Goal: Task Accomplishment & Management: Use online tool/utility

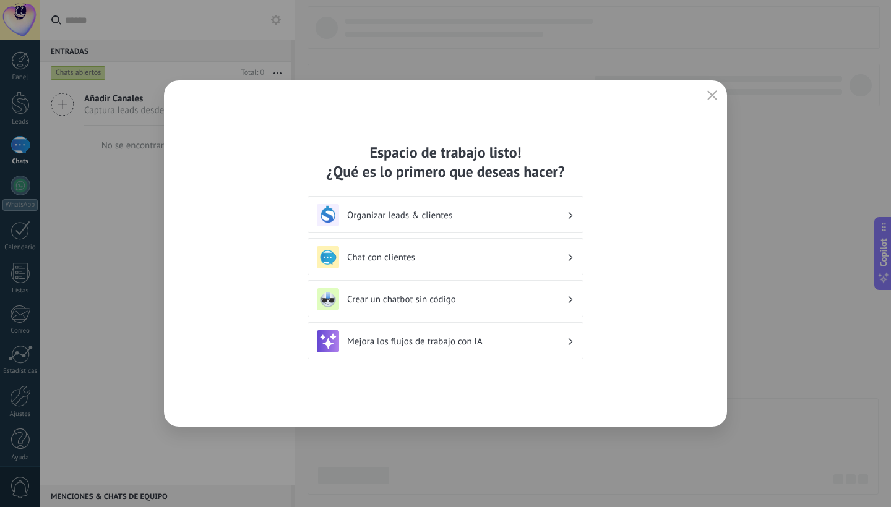
click at [440, 208] on div "Organizar leads & clientes" at bounding box center [445, 215] width 257 height 22
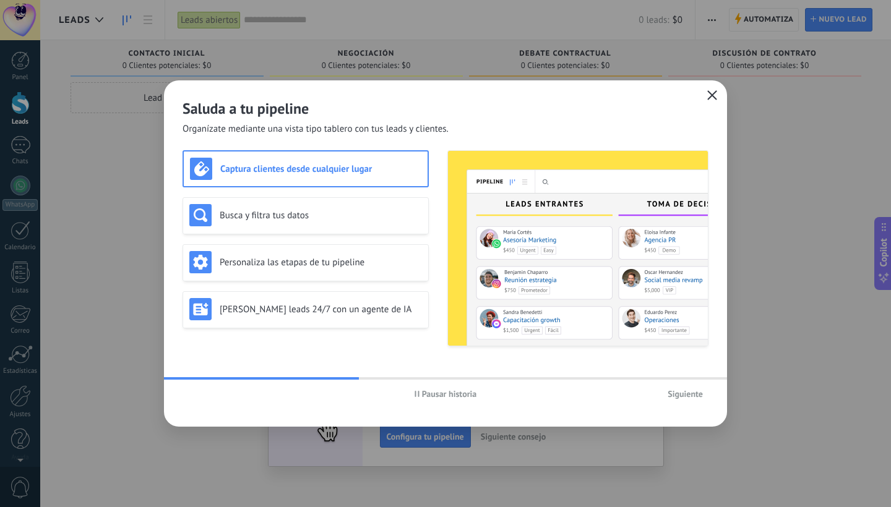
click at [712, 91] on icon "button" at bounding box center [712, 95] width 10 height 10
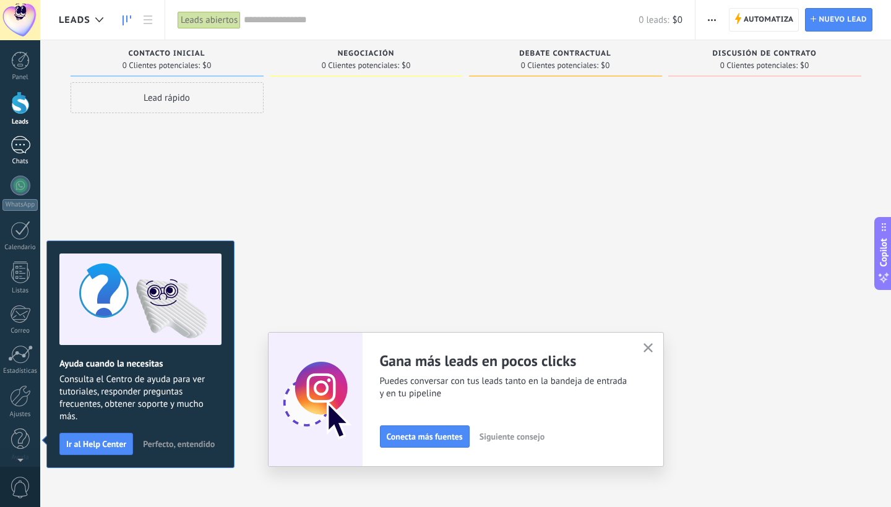
click at [30, 151] on div at bounding box center [21, 145] width 20 height 18
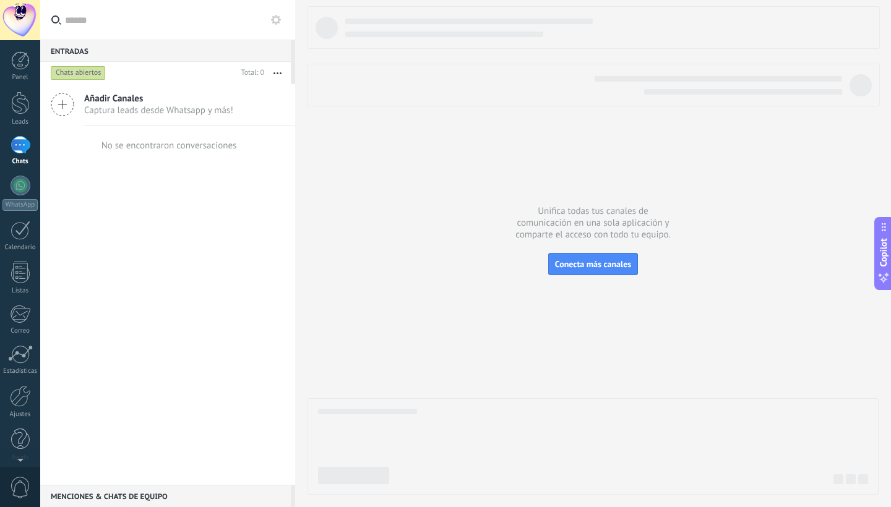
click at [276, 24] on use at bounding box center [276, 20] width 10 height 10
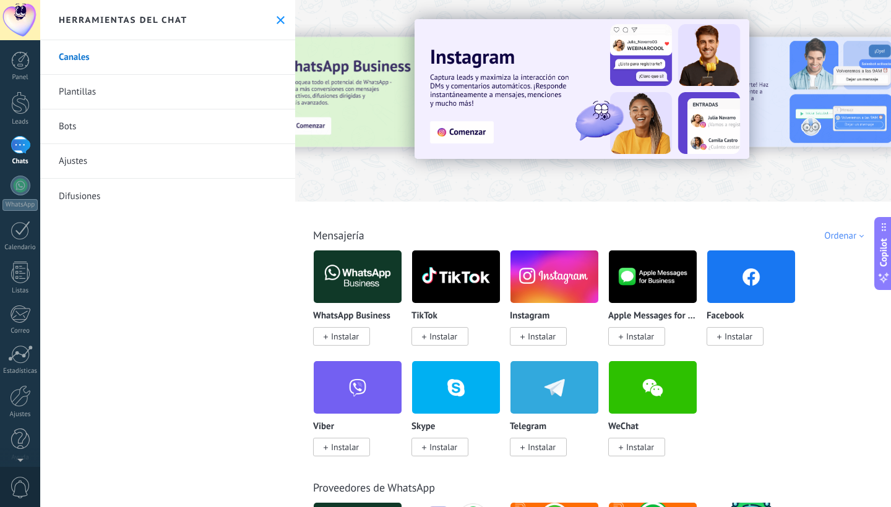
click at [204, 118] on link "Bots" at bounding box center [167, 127] width 255 height 35
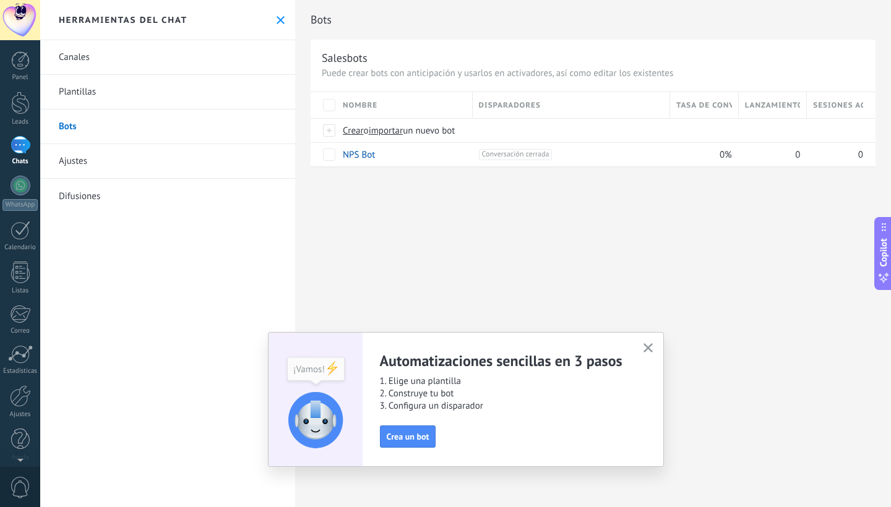
click at [553, 268] on div "Bots Salesbots Puede crear bots con anticipación y usarlos en activadores, así …" at bounding box center [593, 253] width 596 height 507
click at [354, 130] on span "Crear" at bounding box center [353, 131] width 21 height 12
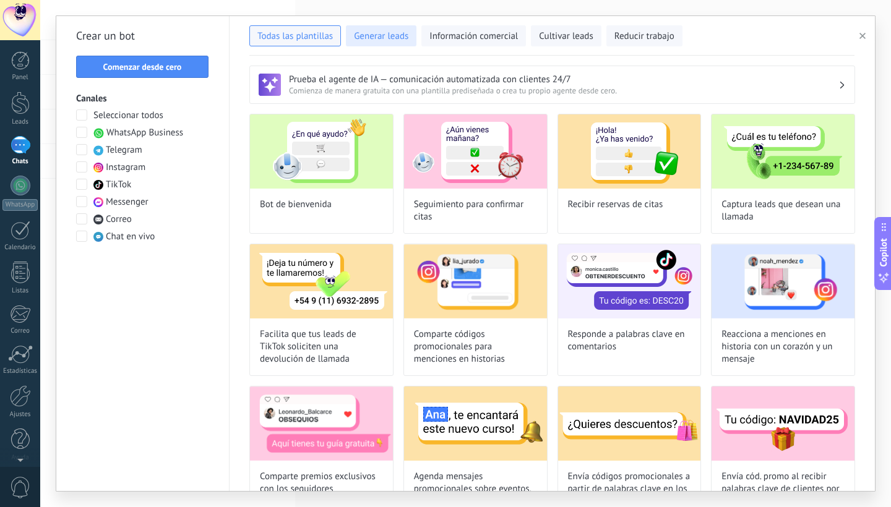
click at [384, 33] on span "Generar leads" at bounding box center [381, 36] width 54 height 12
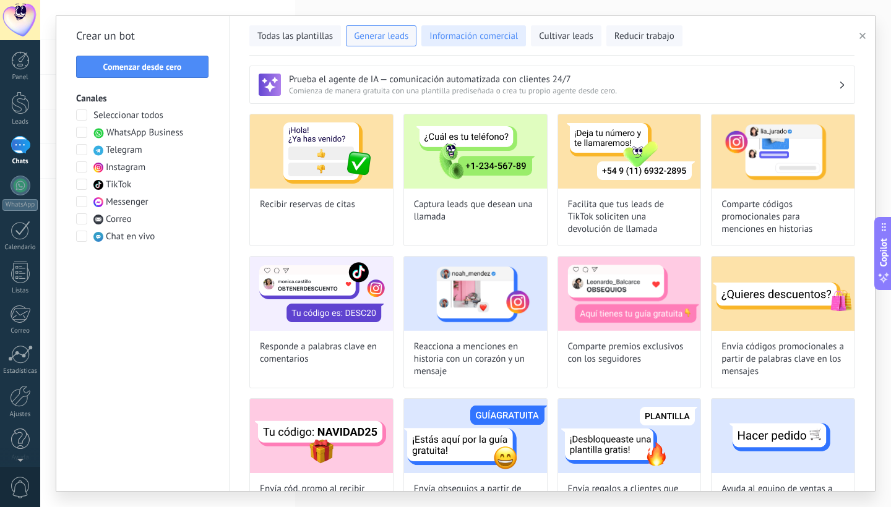
click at [478, 30] on span "Información comercial" at bounding box center [473, 36] width 88 height 12
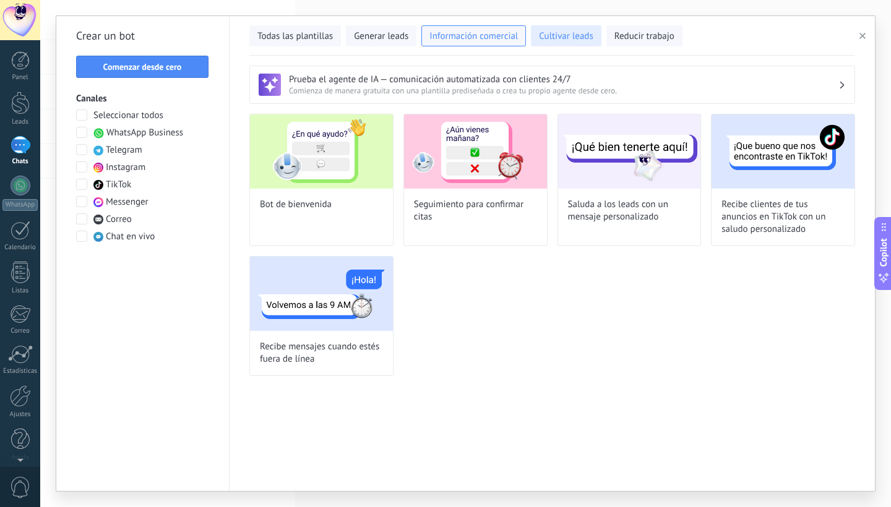
click at [559, 38] on span "Cultivar leads" at bounding box center [566, 36] width 54 height 12
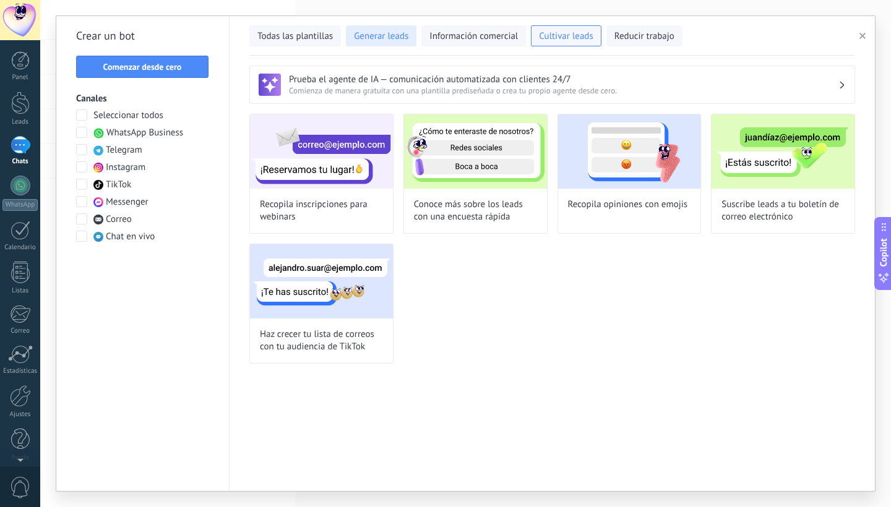
click at [362, 41] on span "Generar leads" at bounding box center [381, 36] width 54 height 12
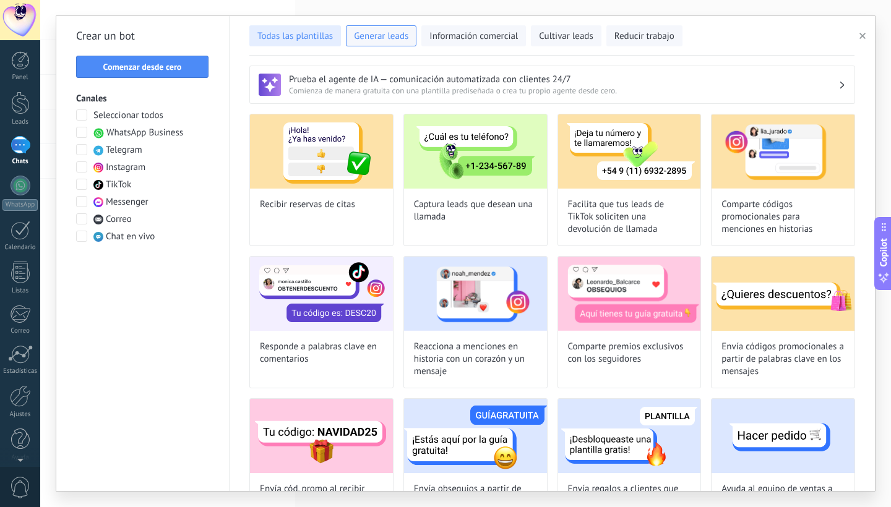
click at [300, 32] on span "Todas las plantillas" at bounding box center [294, 36] width 75 height 12
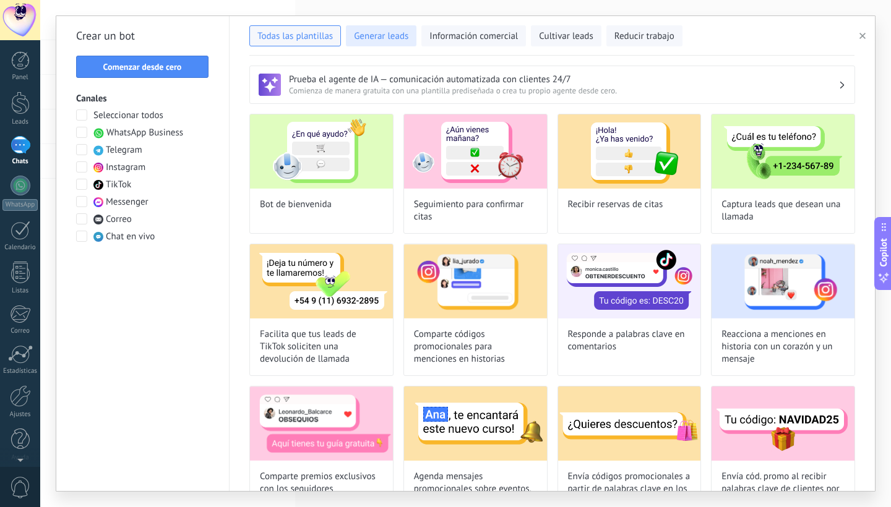
click at [386, 33] on span "Generar leads" at bounding box center [381, 36] width 54 height 12
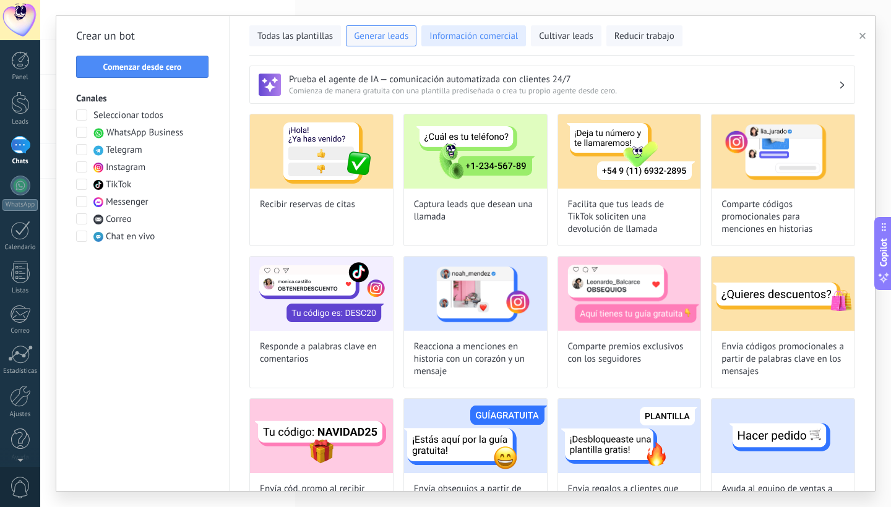
click at [471, 28] on button "Información comercial" at bounding box center [473, 35] width 105 height 21
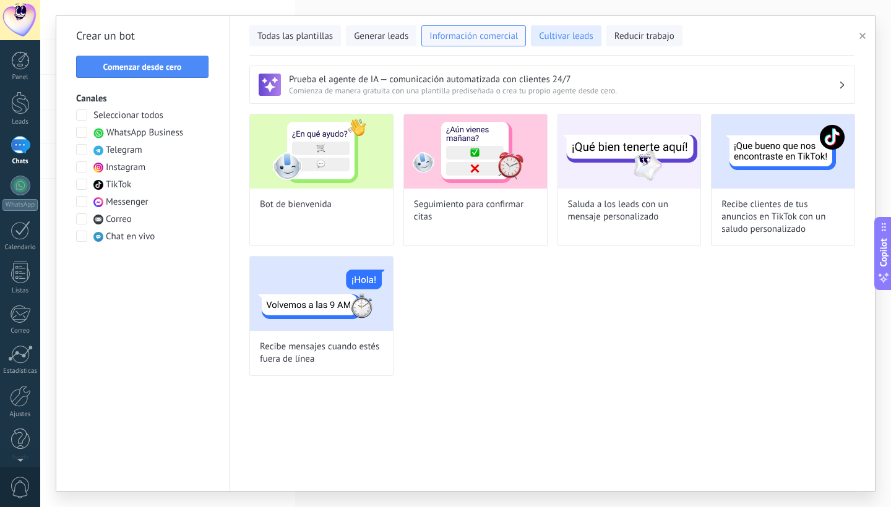
click at [545, 33] on span "Cultivar leads" at bounding box center [566, 36] width 54 height 12
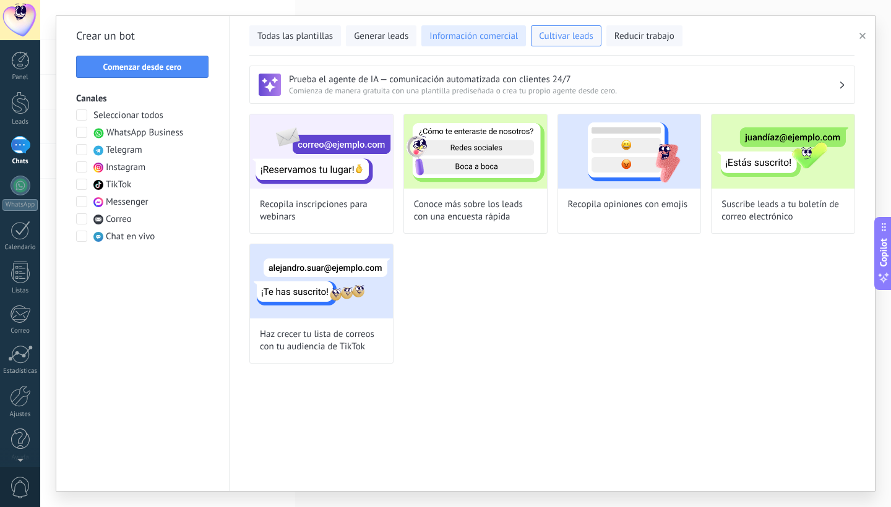
click at [503, 32] on span "Información comercial" at bounding box center [473, 36] width 88 height 12
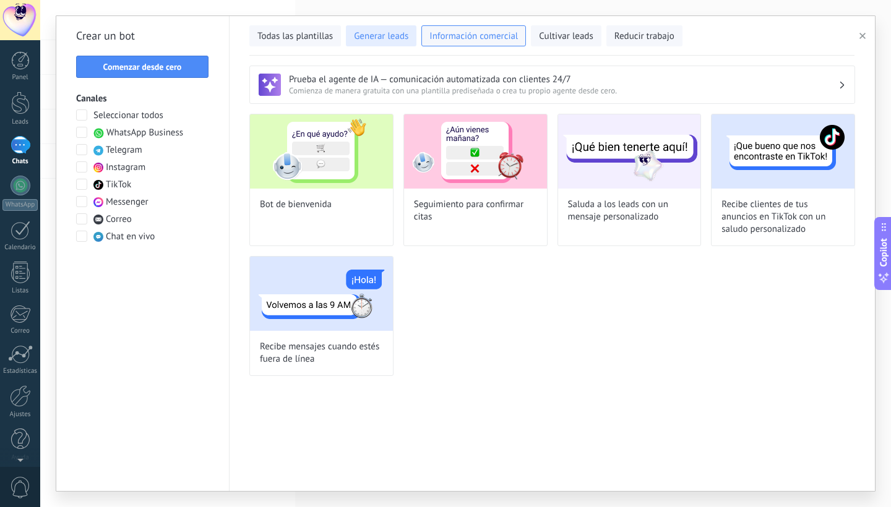
click at [405, 39] on span "Generar leads" at bounding box center [381, 36] width 54 height 12
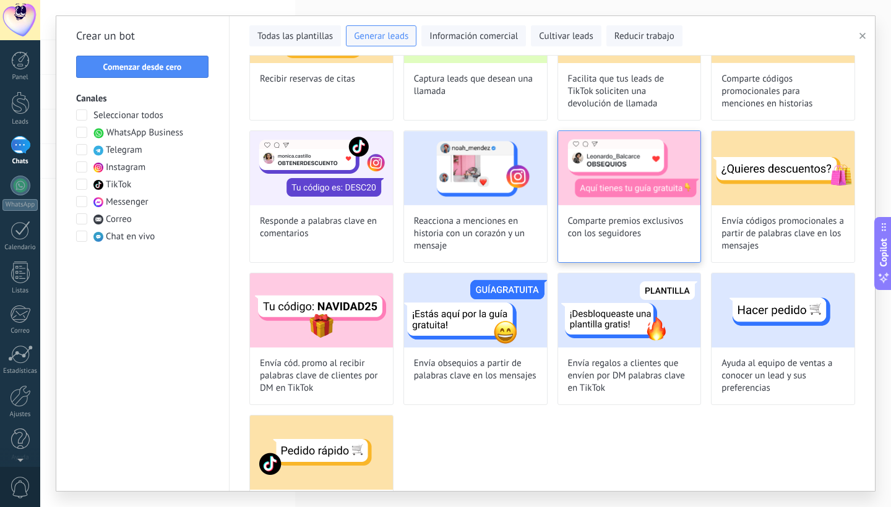
scroll to position [128, 0]
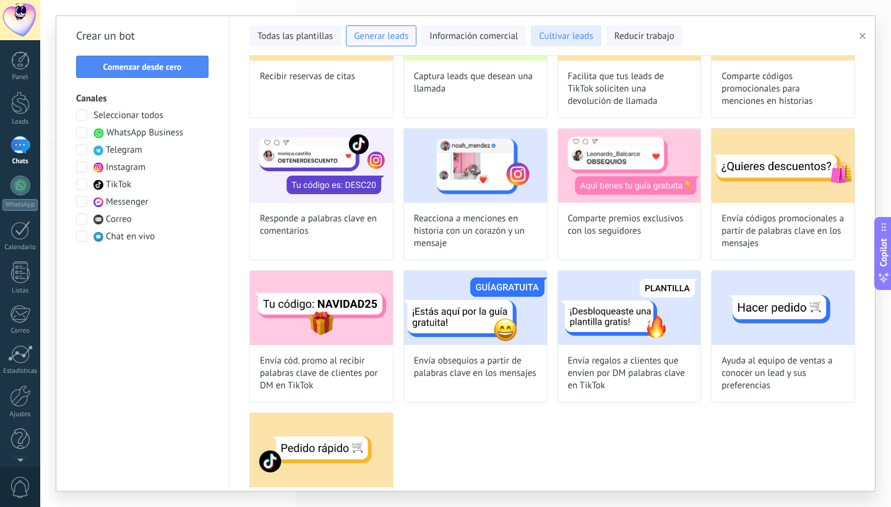
click at [584, 43] on button "Cultivar leads" at bounding box center [566, 35] width 70 height 21
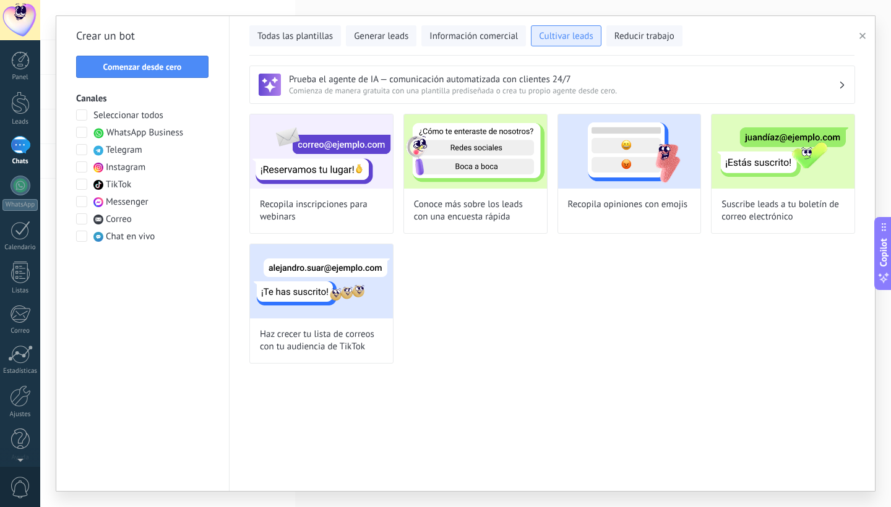
scroll to position [0, 0]
click at [157, 68] on span "Comenzar desde cero" at bounding box center [142, 67] width 79 height 9
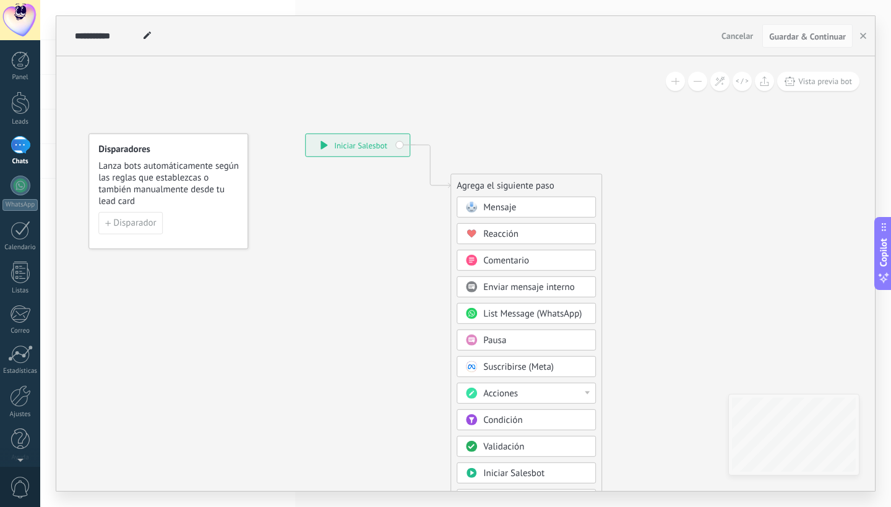
click at [537, 183] on div "Agrega el siguiente paso" at bounding box center [526, 186] width 150 height 20
click at [543, 202] on div "Mensaje" at bounding box center [535, 208] width 104 height 12
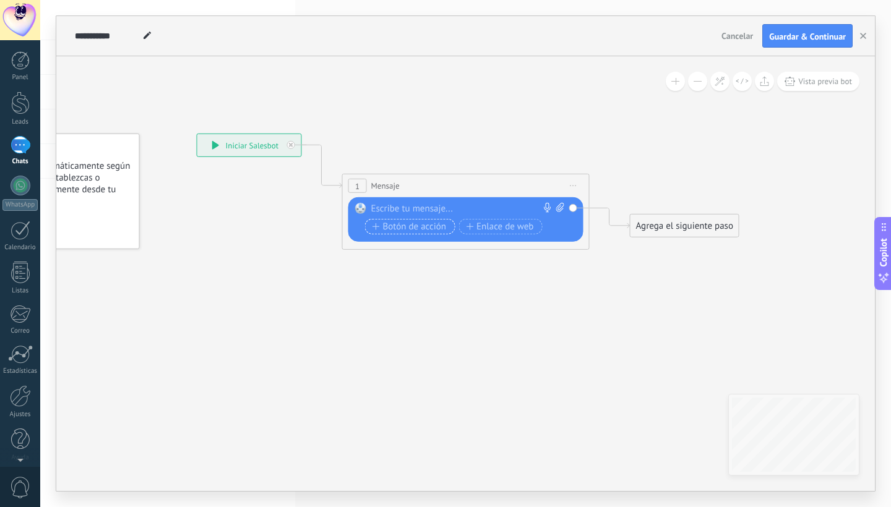
click at [420, 225] on span "Botón de acción" at bounding box center [410, 227] width 74 height 10
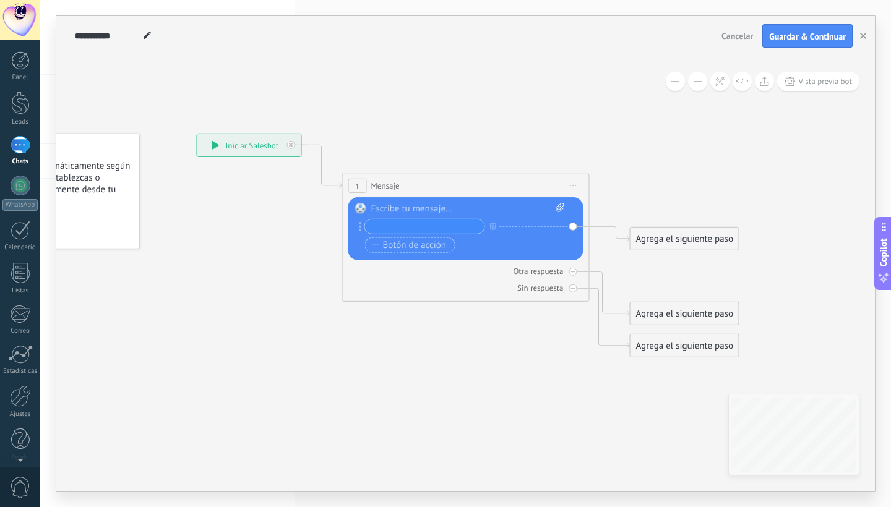
click at [360, 225] on icon at bounding box center [361, 226] width 2 height 9
click at [353, 188] on div "1" at bounding box center [357, 186] width 19 height 14
click at [577, 184] on span "Iniciar vista previa aquí Cambiar nombre Duplicar [GEOGRAPHIC_DATA]" at bounding box center [574, 186] width 20 height 18
click at [610, 268] on div "Borrar" at bounding box center [630, 266] width 123 height 21
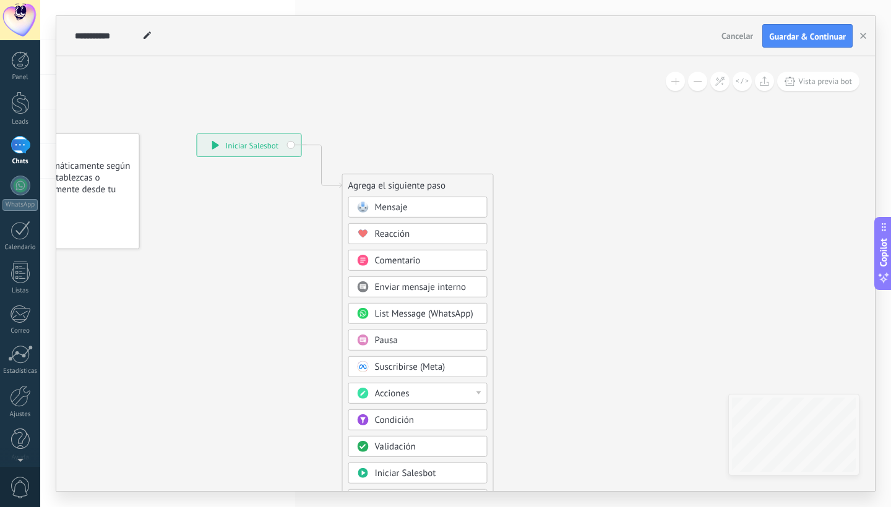
click at [443, 228] on div "Reacción" at bounding box center [427, 234] width 104 height 12
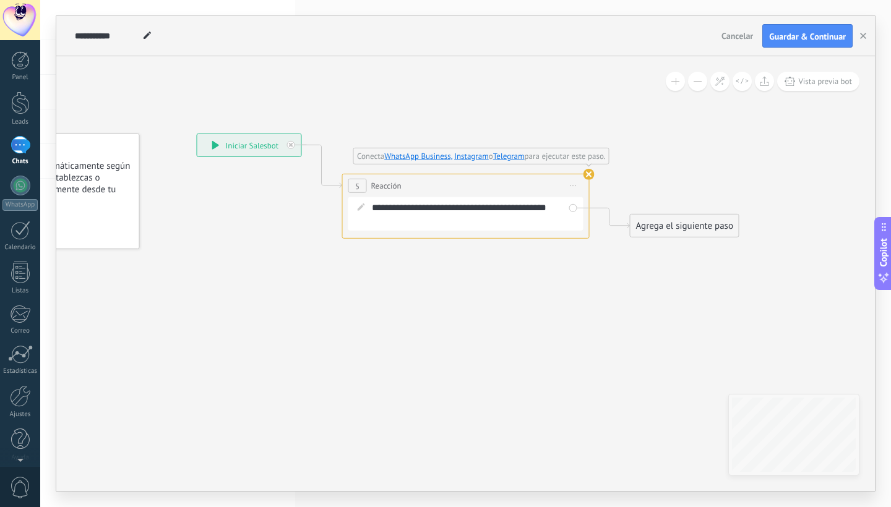
click at [373, 188] on span "Reacción" at bounding box center [386, 186] width 30 height 12
click at [352, 184] on div "5" at bounding box center [357, 186] width 19 height 14
click at [592, 172] on use at bounding box center [589, 174] width 11 height 11
click at [578, 181] on span "Iniciar vista previa aquí Cambiar nombre Duplicar [GEOGRAPHIC_DATA]" at bounding box center [574, 186] width 20 height 18
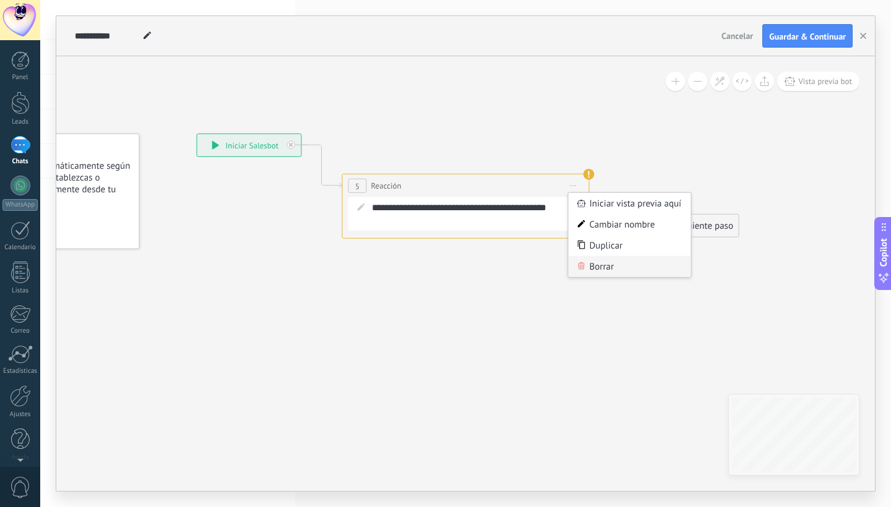
click at [605, 264] on div "Borrar" at bounding box center [630, 266] width 123 height 21
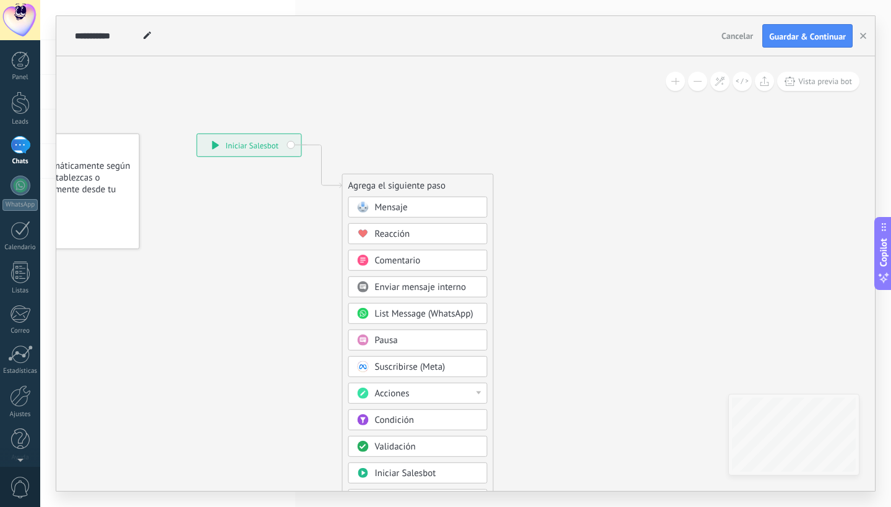
click at [441, 266] on div "Comentario" at bounding box center [427, 261] width 104 height 12
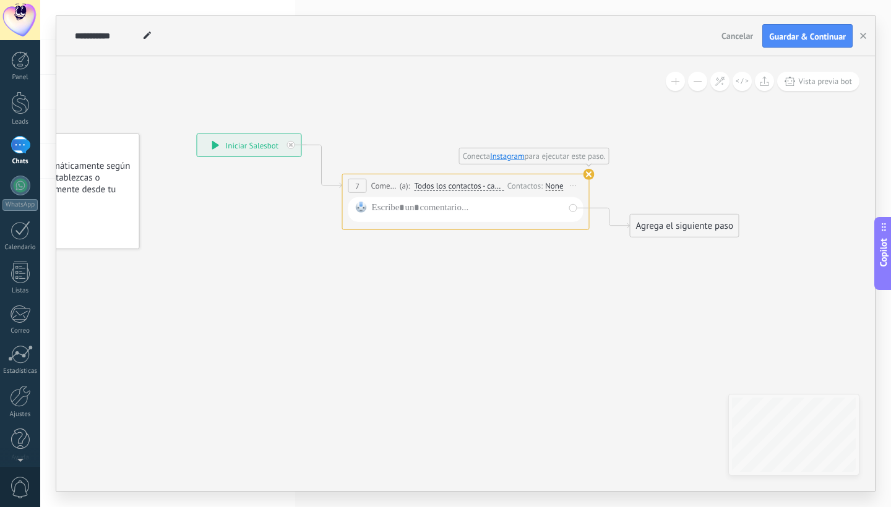
click at [585, 173] on use at bounding box center [589, 174] width 11 height 11
click at [592, 175] on use at bounding box center [589, 174] width 11 height 11
click at [574, 184] on span "Iniciar vista previa aquí Cambiar nombre Duplicar [GEOGRAPHIC_DATA]" at bounding box center [574, 186] width 20 height 18
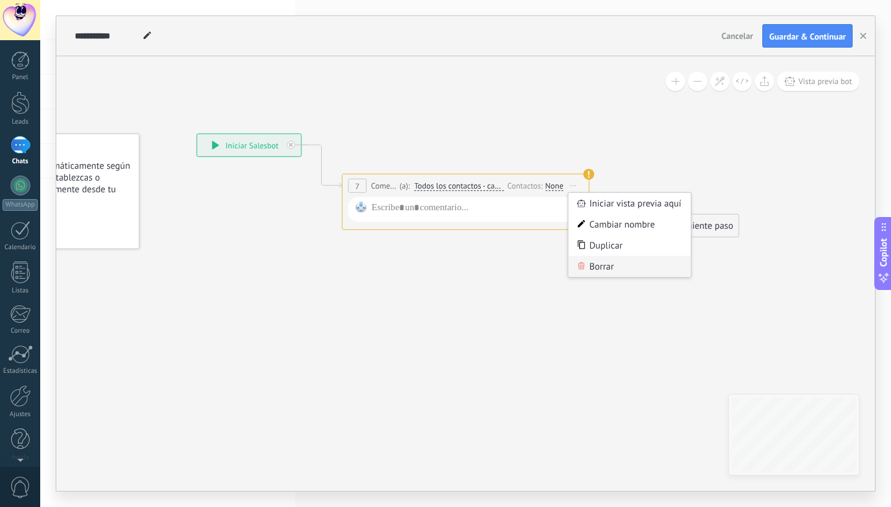
click at [590, 263] on div "Borrar" at bounding box center [630, 266] width 123 height 21
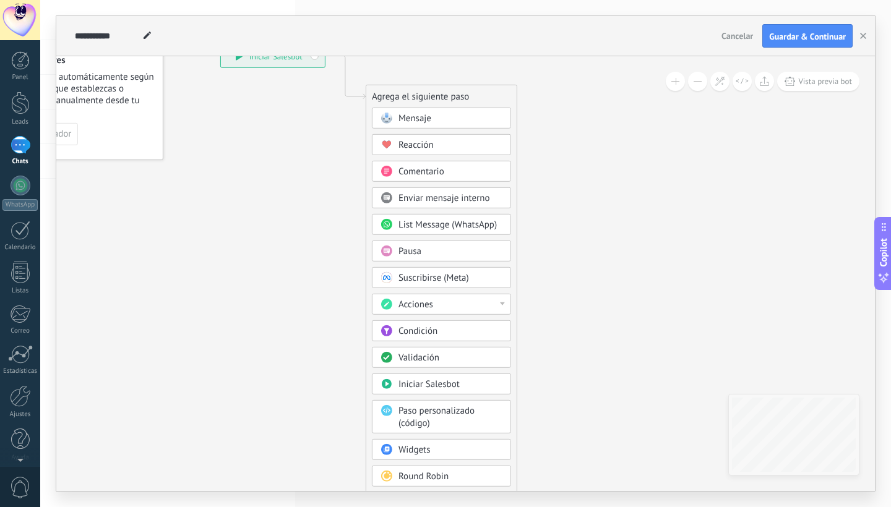
click at [452, 304] on div "Acciones" at bounding box center [451, 305] width 104 height 12
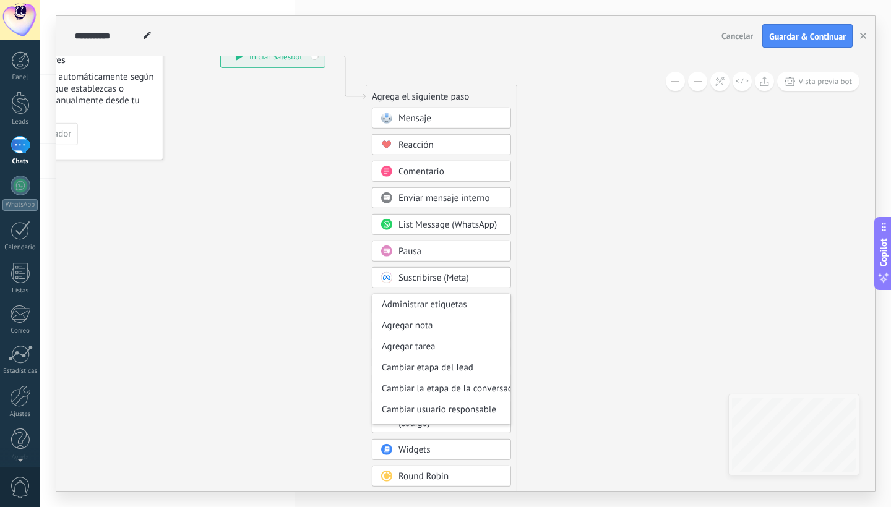
click at [564, 276] on icon at bounding box center [327, 268] width 832 height 1067
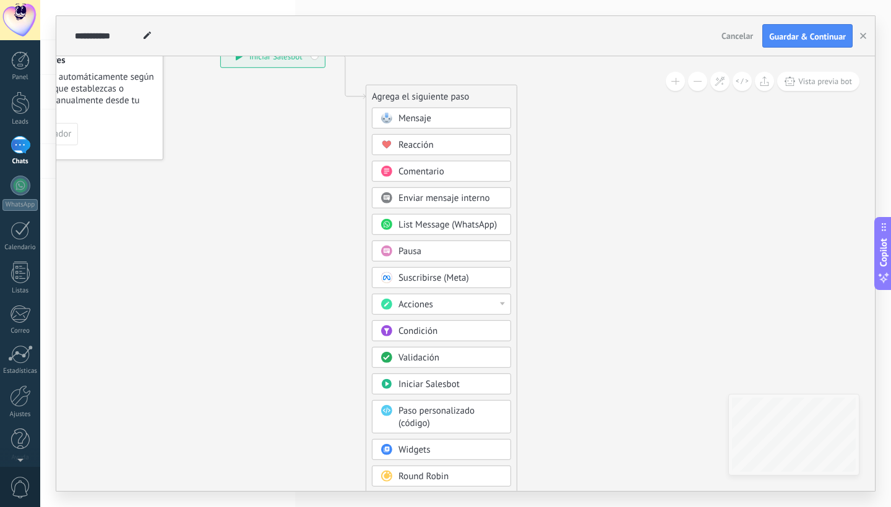
click at [479, 335] on div "Condición" at bounding box center [451, 332] width 104 height 12
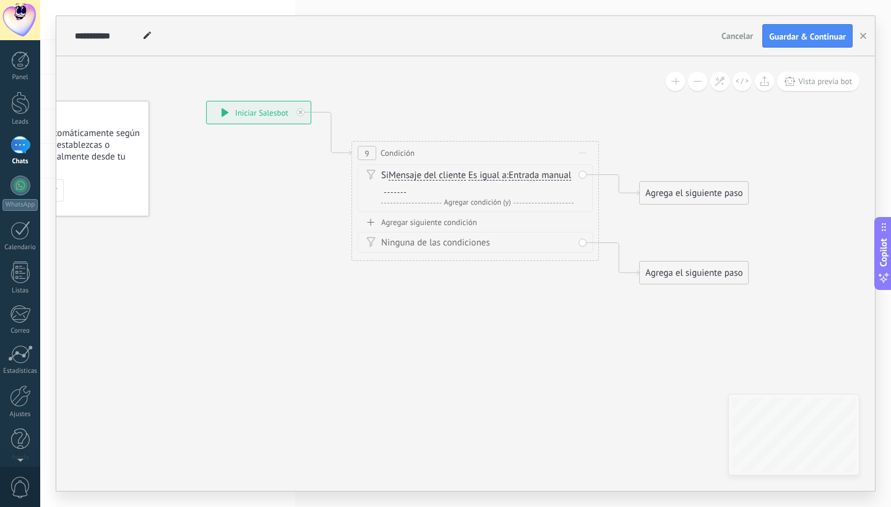
click at [585, 155] on span "Iniciar vista previa aquí Cambiar nombre Duplicar [GEOGRAPHIC_DATA]" at bounding box center [583, 153] width 20 height 18
click at [619, 227] on div "Borrar" at bounding box center [639, 233] width 123 height 21
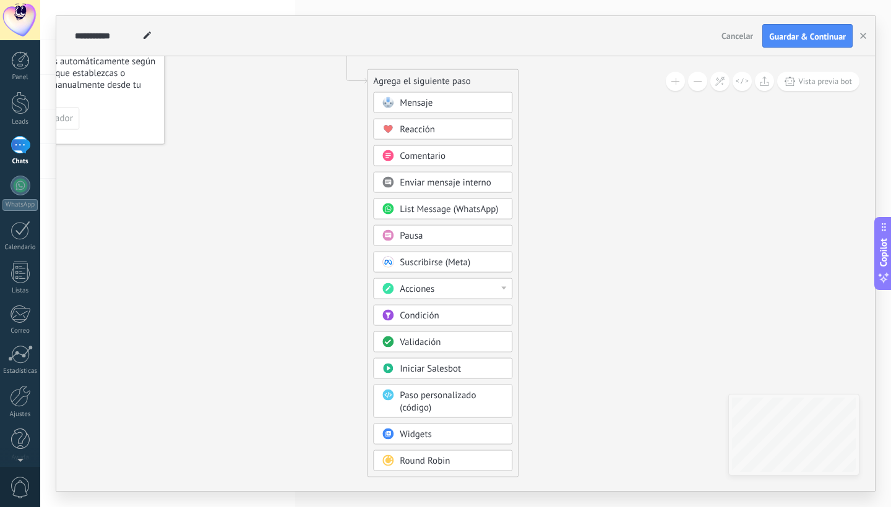
click at [464, 343] on div "Validación" at bounding box center [452, 343] width 104 height 12
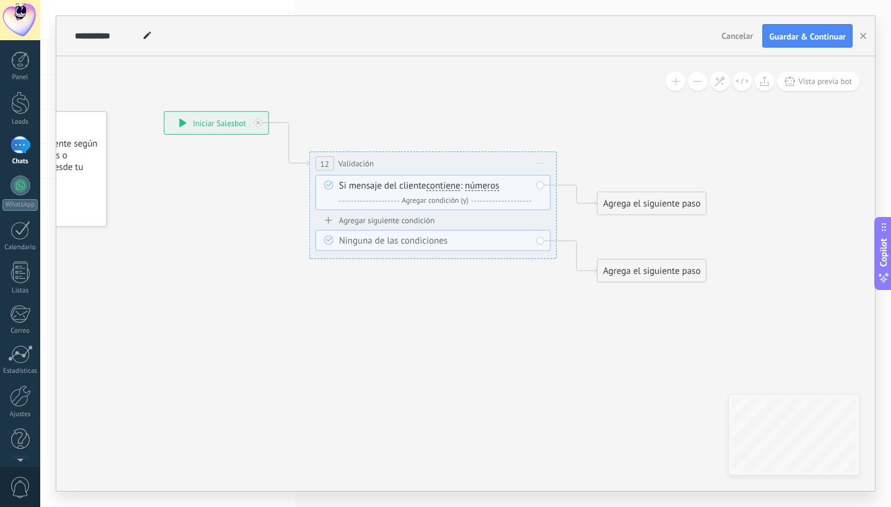
click at [542, 162] on span "Iniciar vista previa aquí Cambiar nombre Duplicar [GEOGRAPHIC_DATA]" at bounding box center [541, 164] width 20 height 18
click at [575, 239] on div "Borrar" at bounding box center [597, 244] width 123 height 21
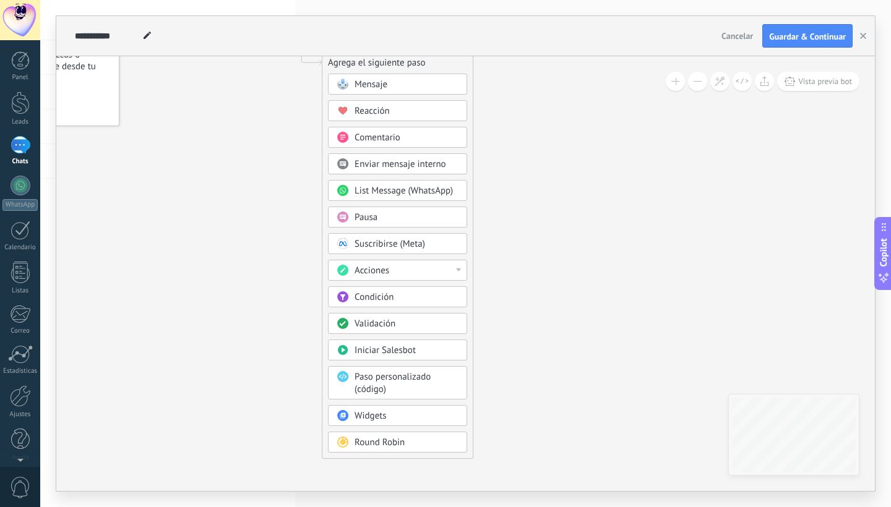
click at [431, 380] on span "Paso personalizado (código)" at bounding box center [393, 383] width 76 height 24
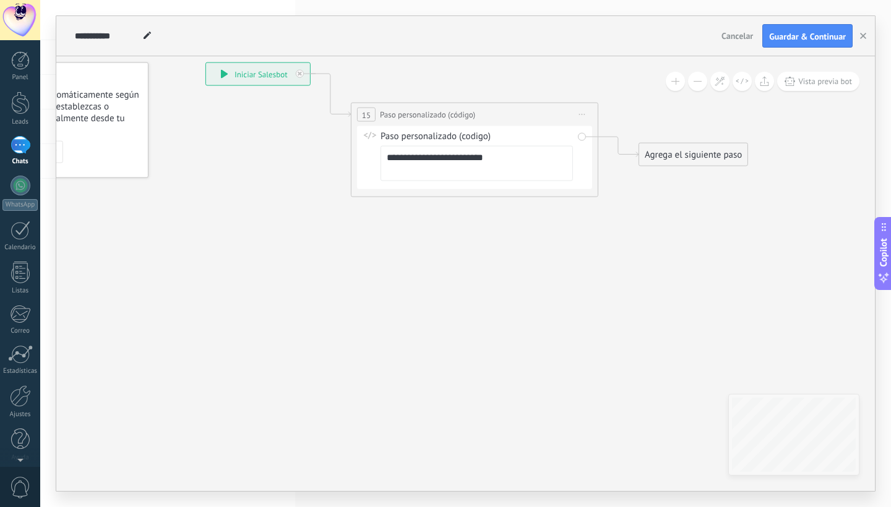
click at [582, 111] on span "Iniciar vista previa aquí Cambiar nombre Duplicar [GEOGRAPHIC_DATA]" at bounding box center [582, 115] width 20 height 18
click at [602, 198] on div "Borrar" at bounding box center [638, 195] width 123 height 21
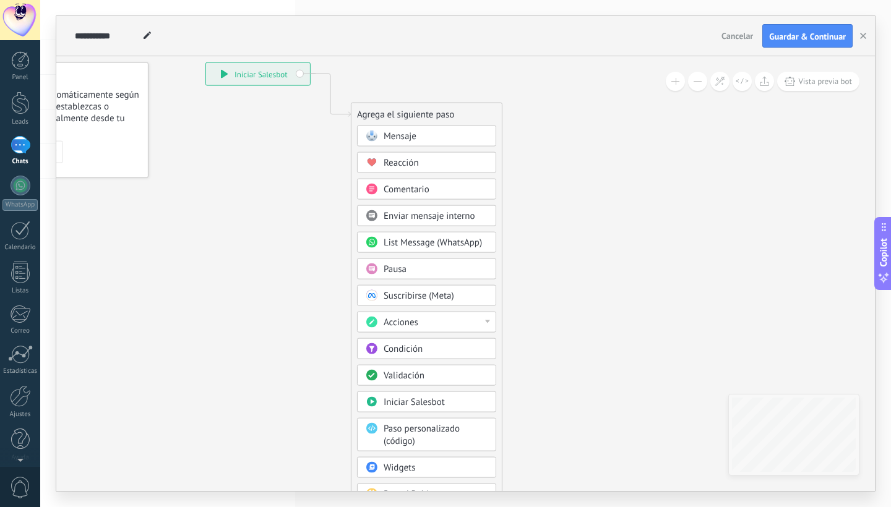
click at [607, 227] on icon at bounding box center [312, 286] width 832 height 1067
click at [460, 137] on div "Mensaje" at bounding box center [436, 137] width 104 height 12
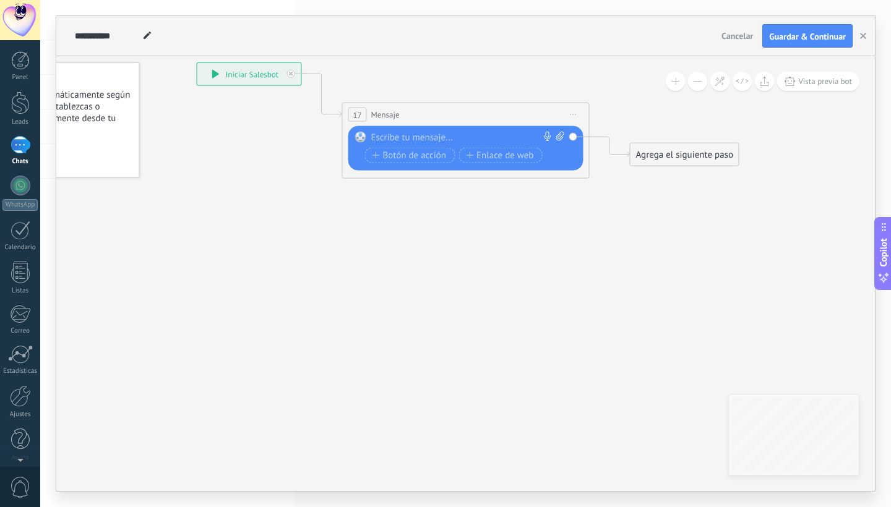
click at [653, 150] on div "Agrega el siguiente paso" at bounding box center [685, 155] width 108 height 20
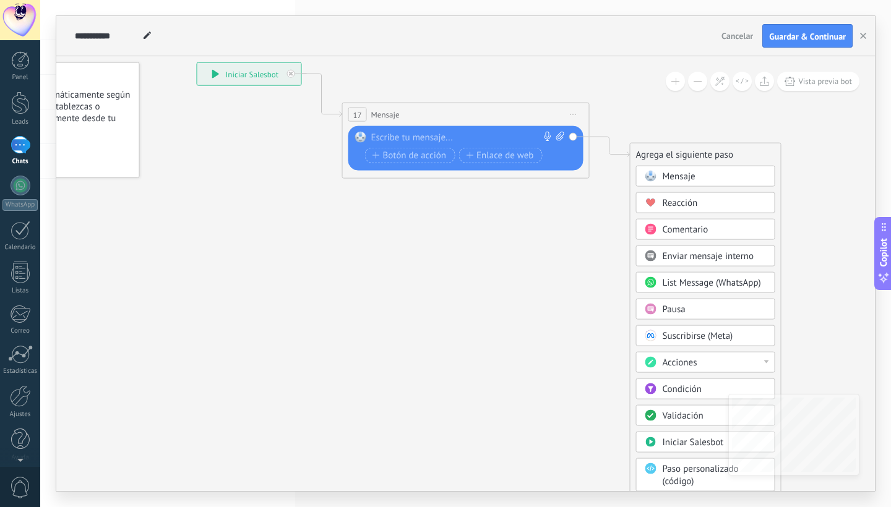
click at [673, 204] on span "Reacción" at bounding box center [680, 203] width 35 height 12
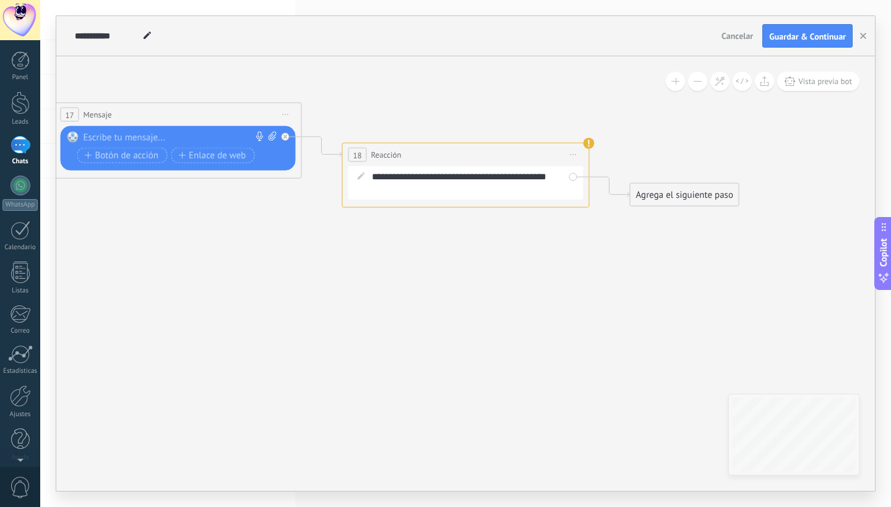
click at [671, 189] on div "Agrega el siguiente paso" at bounding box center [685, 195] width 108 height 20
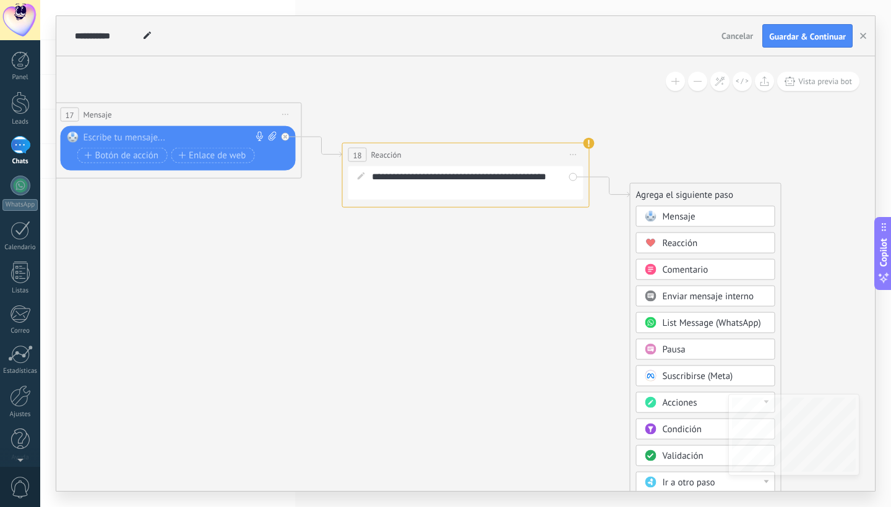
click at [678, 275] on span "Comentario" at bounding box center [686, 270] width 46 height 12
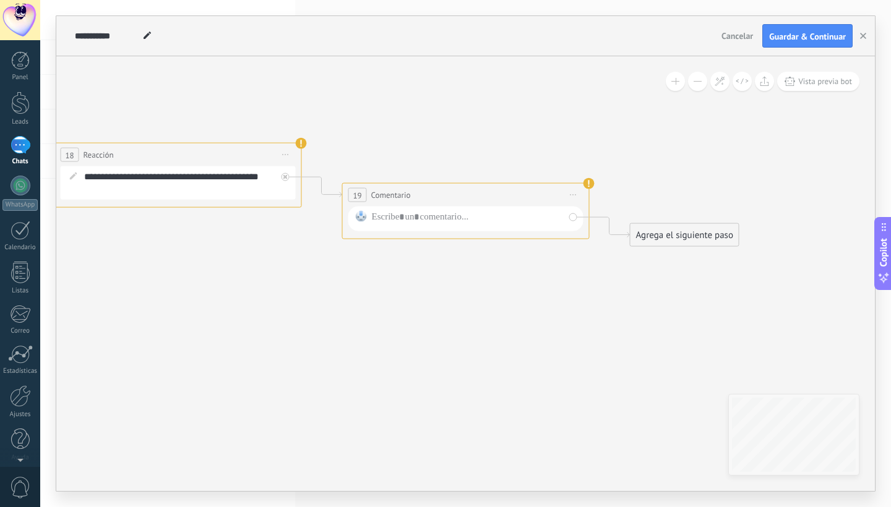
click at [744, 32] on span "Cancelar" at bounding box center [738, 35] width 32 height 11
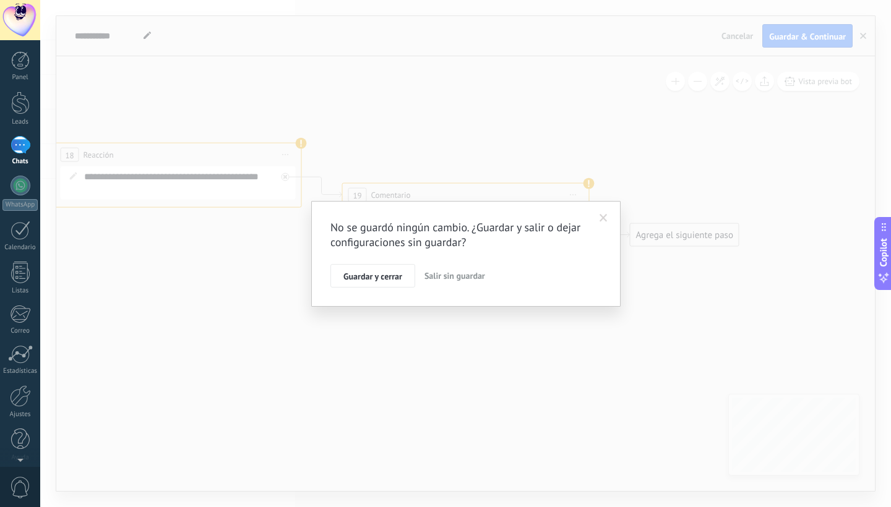
click at [459, 283] on button "Salir sin guardar" at bounding box center [455, 276] width 71 height 24
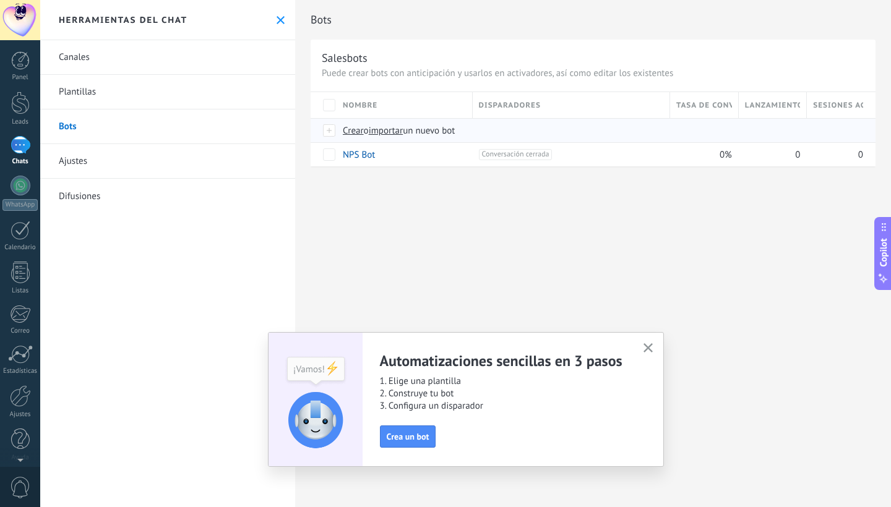
click at [359, 131] on span "Crear" at bounding box center [353, 131] width 21 height 12
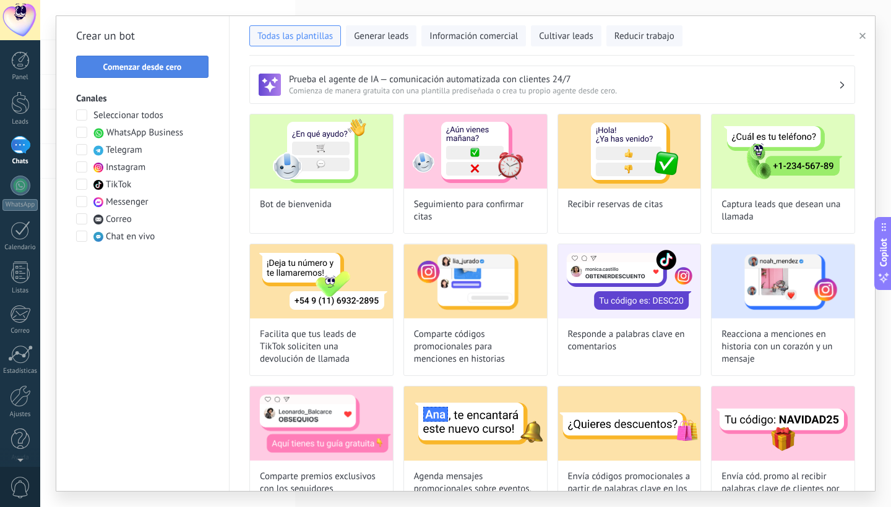
click at [171, 67] on span "Comenzar desde cero" at bounding box center [142, 67] width 79 height 9
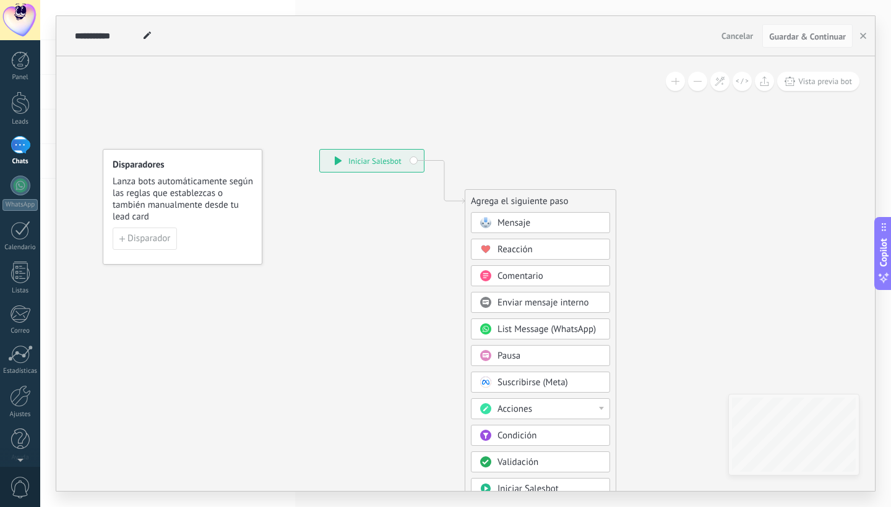
click at [572, 227] on div "Mensaje" at bounding box center [550, 223] width 104 height 12
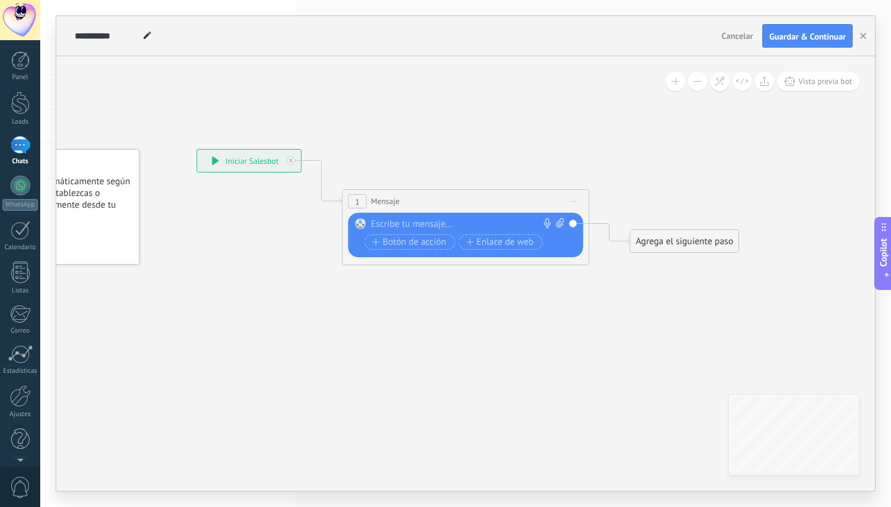
click at [451, 226] on div at bounding box center [463, 224] width 184 height 12
paste div
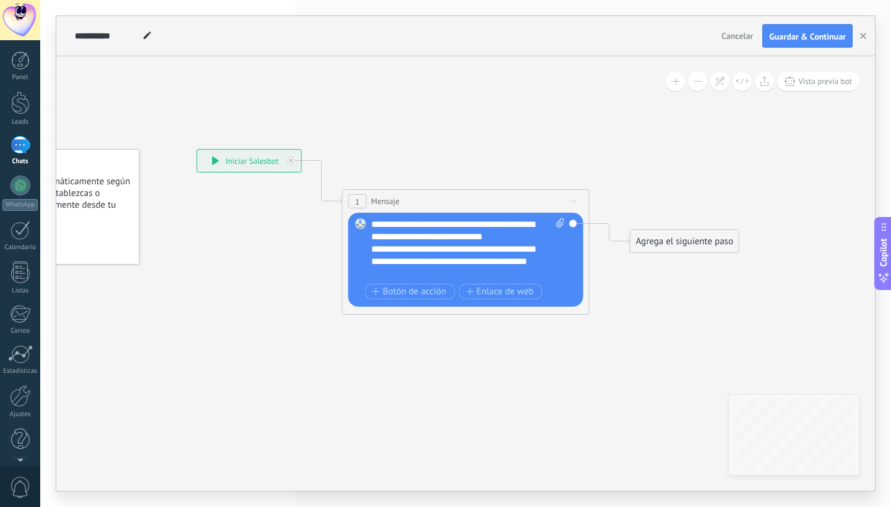
click at [447, 226] on div "**********" at bounding box center [468, 249] width 194 height 62
click at [438, 272] on div "**********" at bounding box center [461, 261] width 181 height 37
click at [687, 243] on div "Agrega el siguiente paso" at bounding box center [685, 241] width 108 height 20
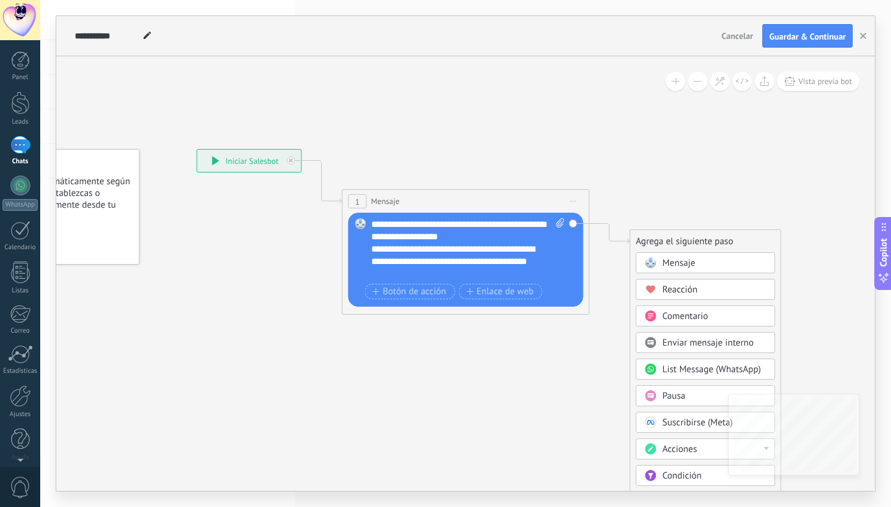
click at [691, 260] on span "Mensaje" at bounding box center [679, 263] width 33 height 12
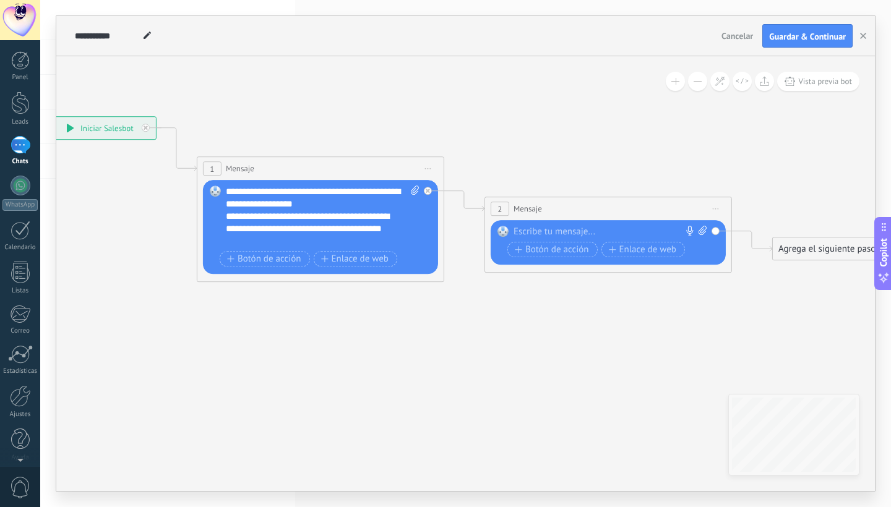
click at [311, 244] on div "**********" at bounding box center [316, 228] width 181 height 37
click at [558, 224] on div "Reemplazar Quitar Convertir a mensaje de voz Arrastre la imagen aquí para adjun…" at bounding box center [608, 242] width 235 height 45
click at [556, 233] on div at bounding box center [606, 232] width 184 height 12
click at [312, 236] on div "**********" at bounding box center [316, 228] width 181 height 37
click at [293, 319] on icon at bounding box center [445, 199] width 1407 height 785
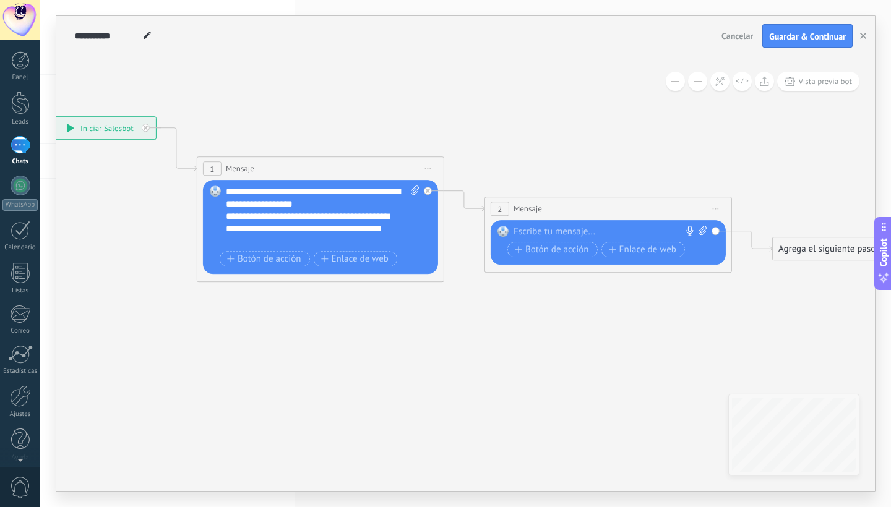
click at [327, 241] on div "**********" at bounding box center [316, 228] width 181 height 37
click at [323, 326] on icon at bounding box center [445, 199] width 1407 height 785
click at [431, 170] on span "Iniciar vista previa aquí Cambiar nombre Duplicar [GEOGRAPHIC_DATA]" at bounding box center [428, 169] width 20 height 18
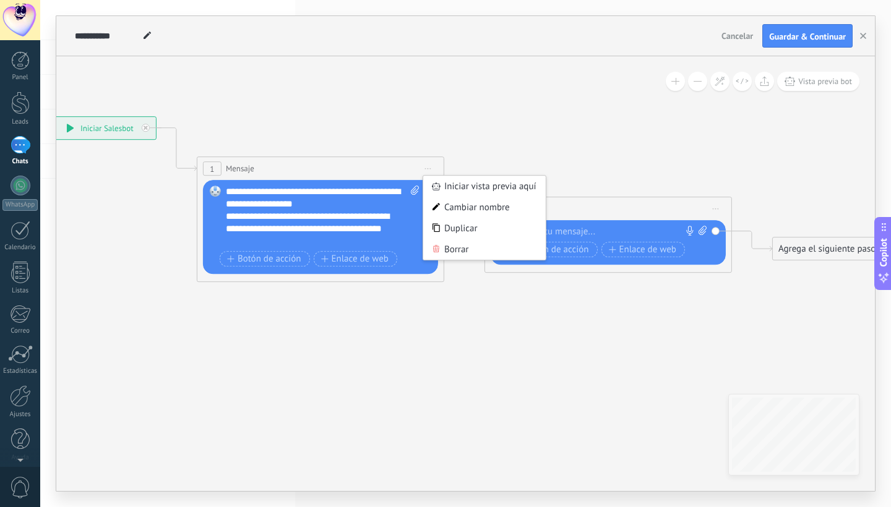
click at [431, 170] on span "Iniciar vista previa aquí Cambiar nombre Duplicar [GEOGRAPHIC_DATA]" at bounding box center [428, 169] width 20 height 18
click at [712, 152] on icon at bounding box center [445, 199] width 1407 height 785
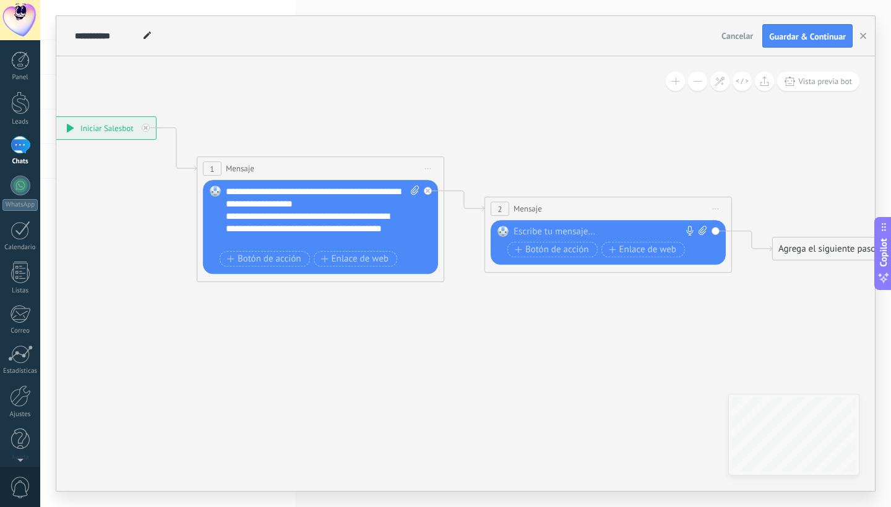
click at [718, 205] on span "Iniciar vista previa aquí Cambiar nombre Duplicar [GEOGRAPHIC_DATA]" at bounding box center [716, 209] width 20 height 18
click at [744, 291] on div "Borrar" at bounding box center [772, 289] width 123 height 21
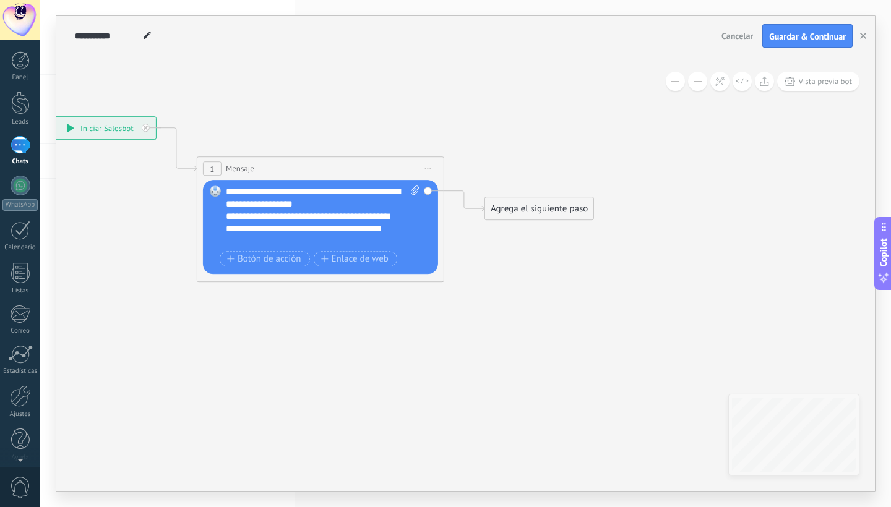
click at [533, 218] on div "Agrega el siguiente paso" at bounding box center [539, 209] width 108 height 20
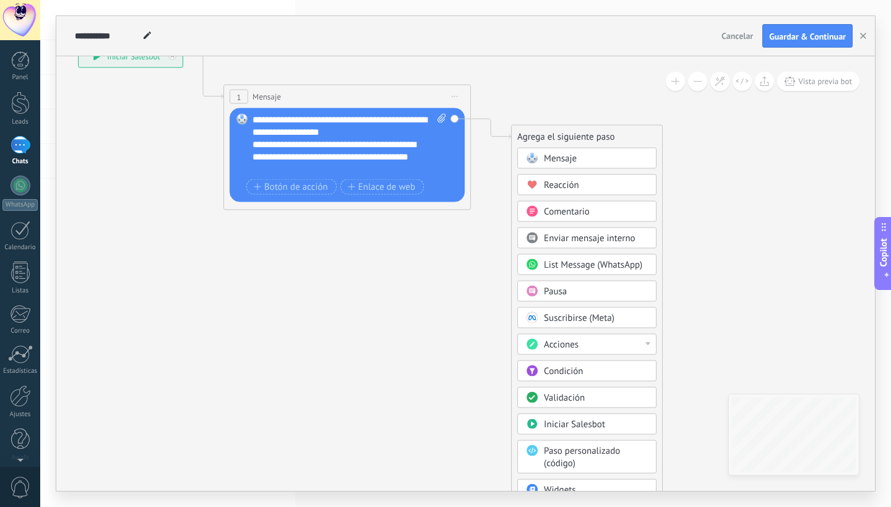
click at [570, 370] on span "Condición" at bounding box center [563, 372] width 39 height 12
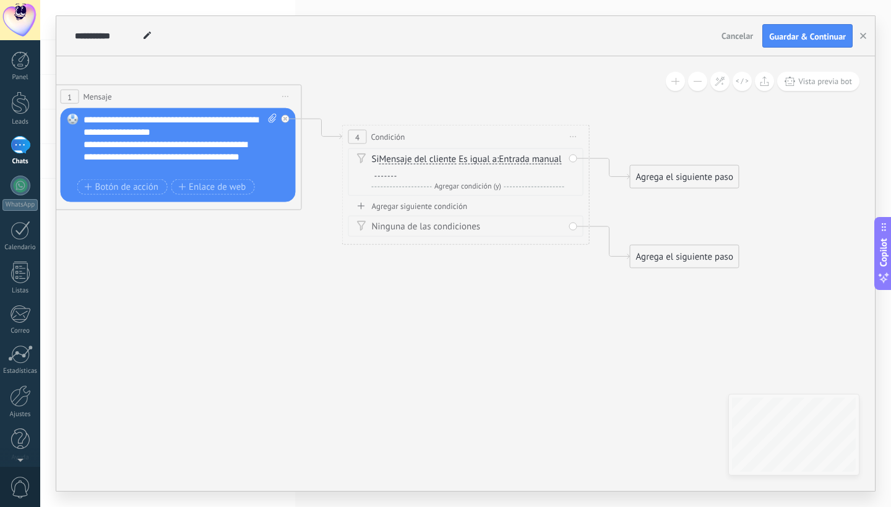
click at [473, 168] on div "Si Mensaje del cliente Mensaje del cliente Comentario del cliente El cliente Có…" at bounding box center [468, 165] width 192 height 25
click at [461, 158] on span "Es igual a" at bounding box center [478, 160] width 38 height 10
click at [461, 158] on button "Es igual a" at bounding box center [529, 160] width 155 height 22
click at [433, 178] on div "Si Mensaje del cliente Mensaje del cliente Comentario del cliente El cliente Có…" at bounding box center [468, 165] width 192 height 25
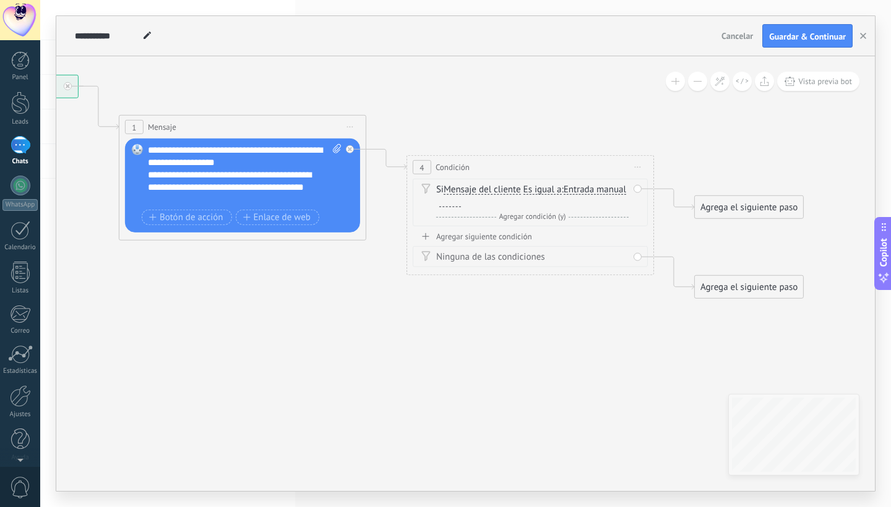
click at [481, 194] on span "Mensaje del cliente" at bounding box center [482, 190] width 77 height 10
click at [481, 194] on button "Mensaje del cliente" at bounding box center [515, 190] width 155 height 22
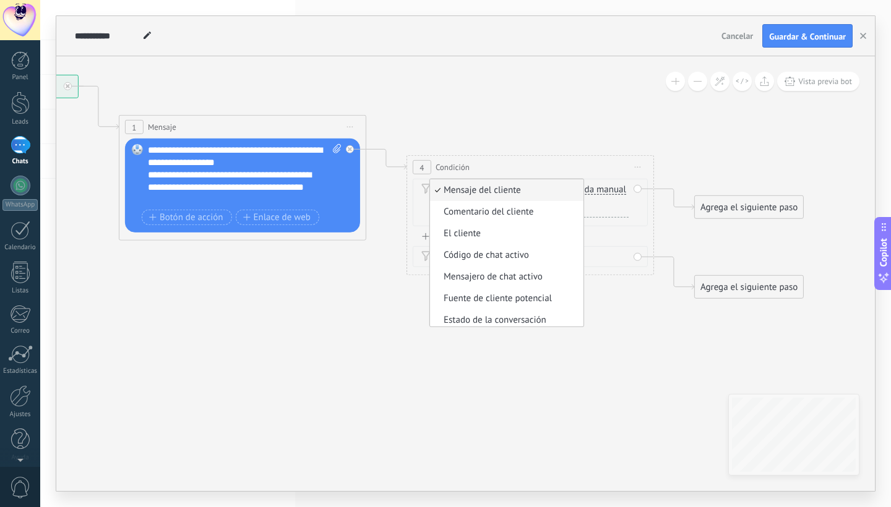
click at [555, 135] on icon at bounding box center [367, 186] width 1407 height 843
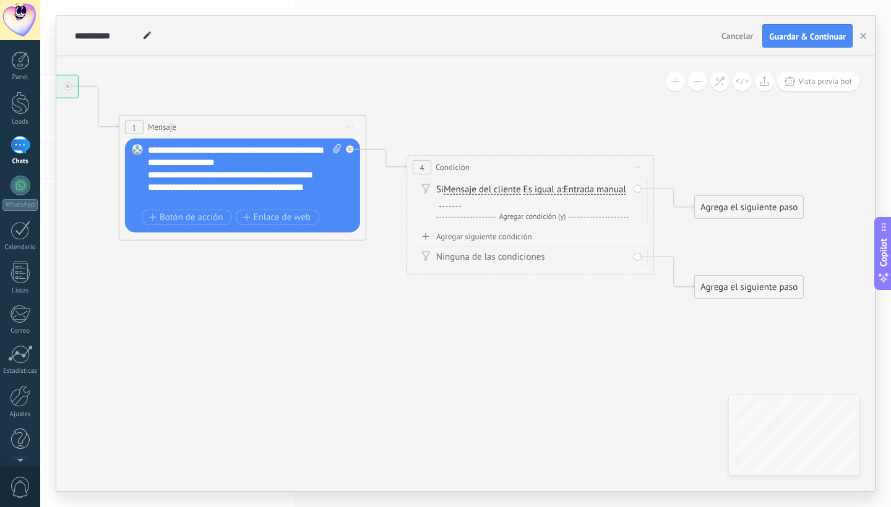
click at [206, 155] on div "**********" at bounding box center [245, 175] width 194 height 62
click at [163, 149] on div "**********" at bounding box center [245, 175] width 194 height 62
click at [871, 1] on div "**********" at bounding box center [465, 253] width 851 height 507
click at [525, 191] on div "Si Mensaje del cliente Mensaje del cliente Comentario del cliente El cliente Có…" at bounding box center [532, 196] width 192 height 25
click at [555, 187] on span "Es igual a" at bounding box center [543, 190] width 38 height 10
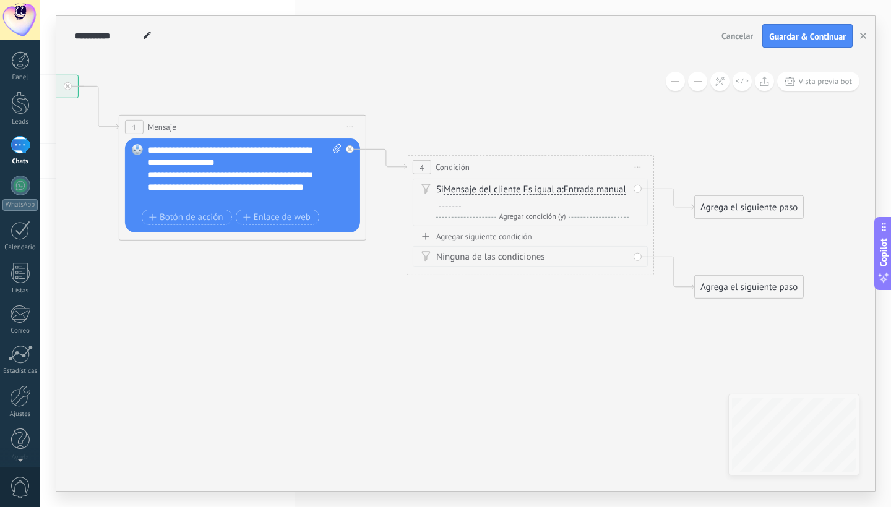
click at [555, 187] on button "Es igual a" at bounding box center [594, 190] width 155 height 22
click at [682, 165] on icon at bounding box center [367, 186] width 1407 height 843
click at [189, 219] on span "Botón de acción" at bounding box center [186, 217] width 74 height 10
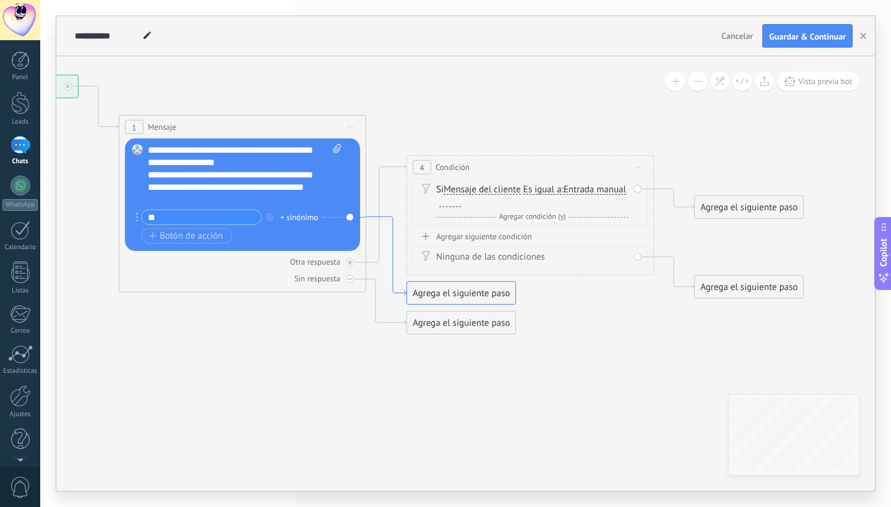
type input "**"
click at [387, 217] on icon at bounding box center [386, 256] width 40 height 79
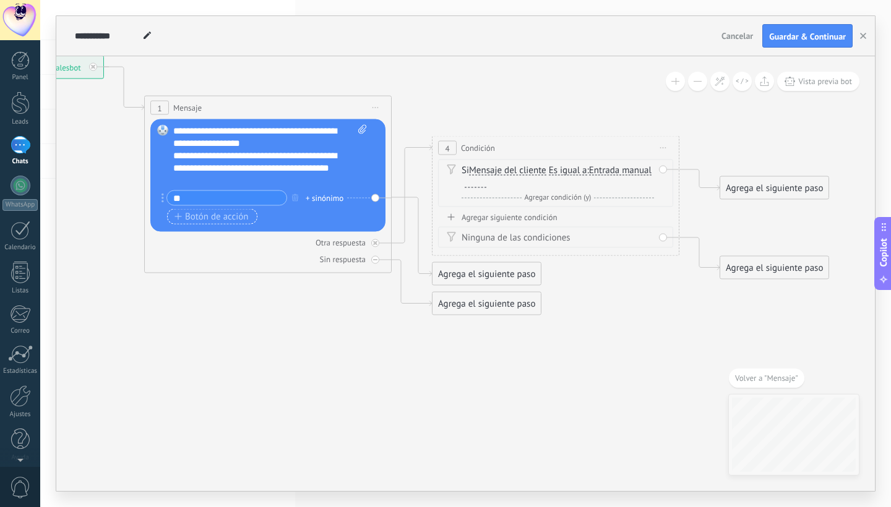
click at [239, 218] on span "Botón de acción" at bounding box center [212, 217] width 74 height 10
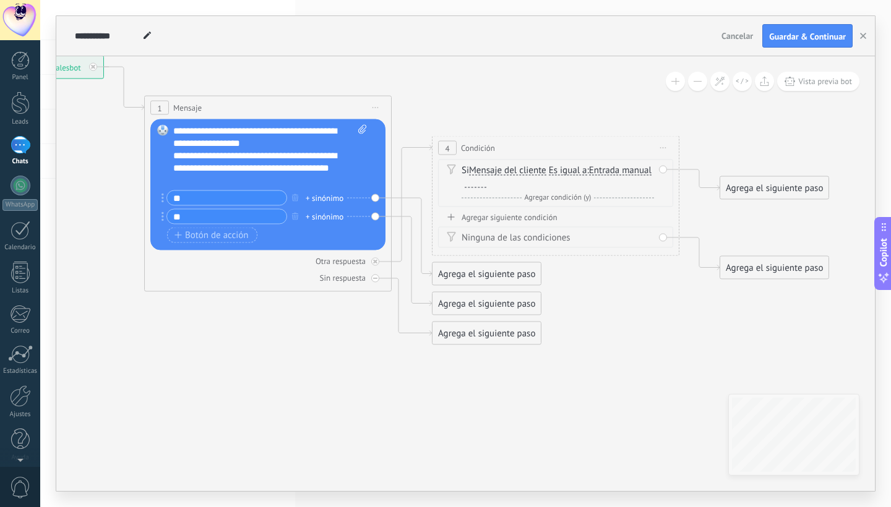
type input "**"
click at [658, 146] on span "Iniciar vista previa aquí Cambiar nombre Duplicar [GEOGRAPHIC_DATA]" at bounding box center [663, 148] width 20 height 18
click at [710, 228] on div "Borrar" at bounding box center [719, 228] width 123 height 21
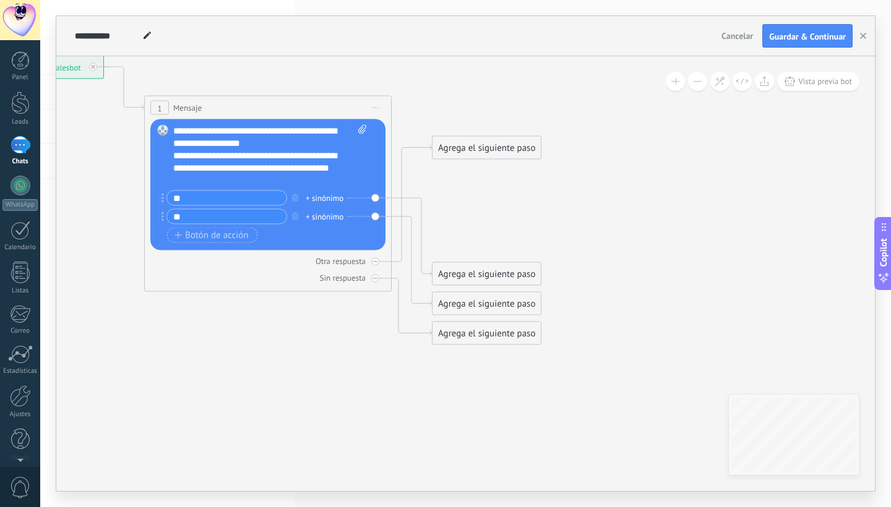
click at [473, 270] on div "Agrega el siguiente paso" at bounding box center [487, 274] width 108 height 20
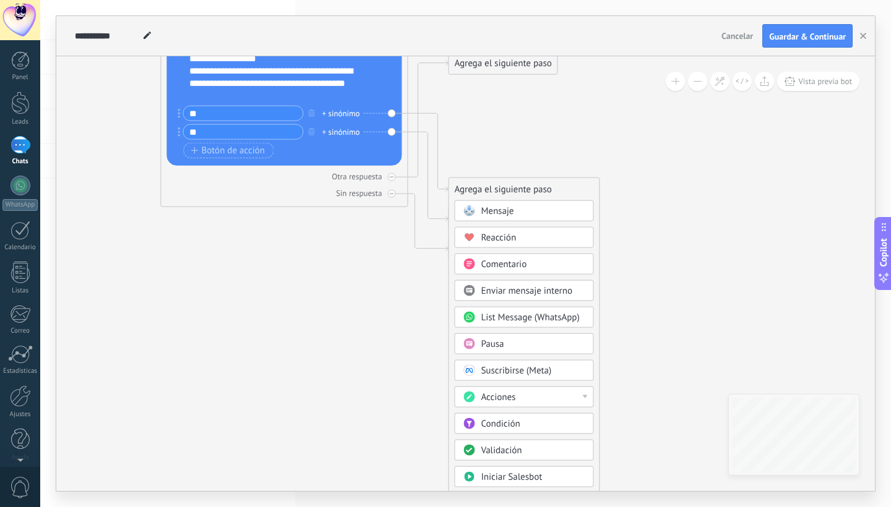
click at [530, 428] on div "Condición" at bounding box center [533, 424] width 104 height 12
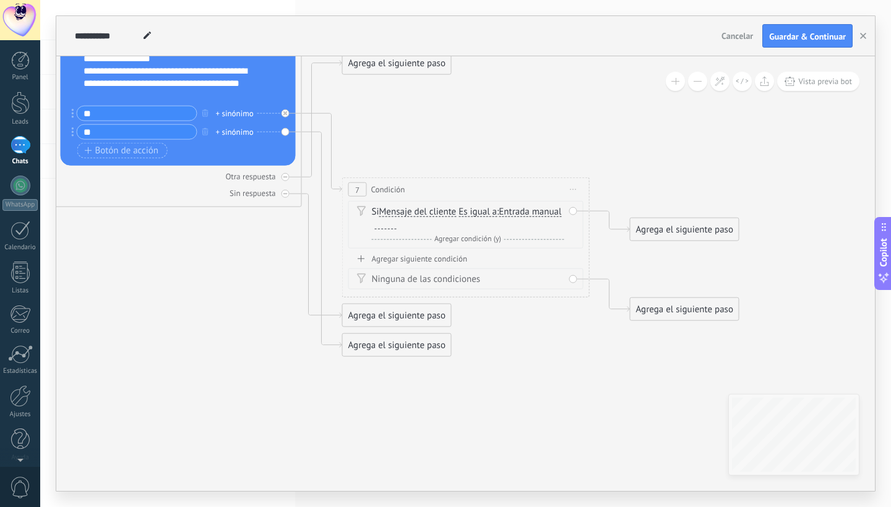
click at [397, 227] on div at bounding box center [386, 225] width 22 height 10
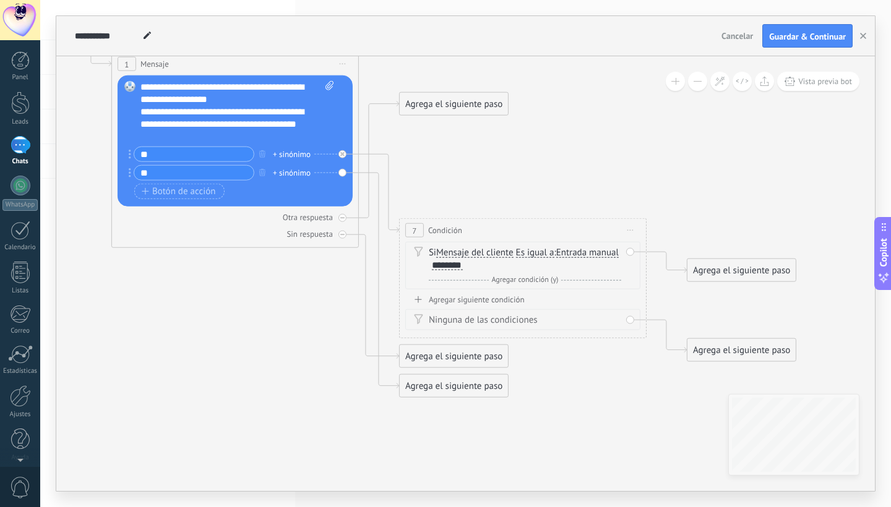
scroll to position [0, 1]
click at [532, 299] on div "Agregar siguiente condición" at bounding box center [522, 300] width 235 height 11
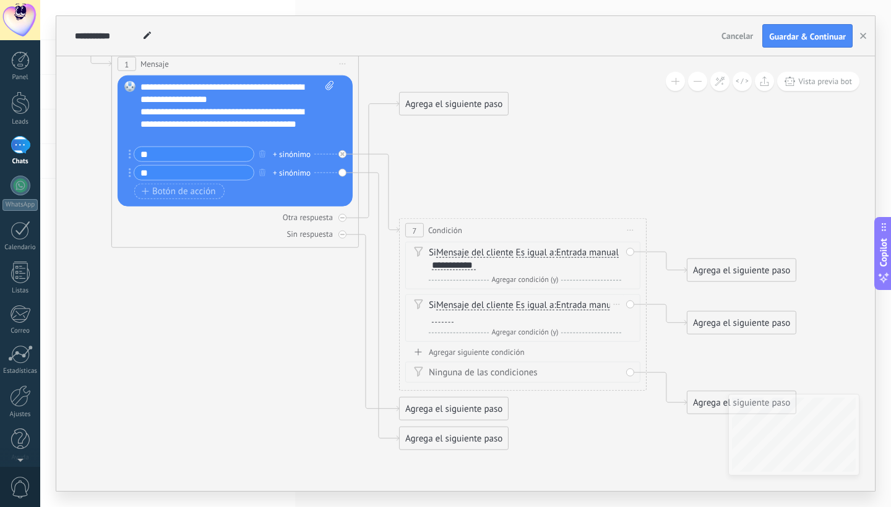
click at [520, 319] on div "Si Mensaje del cliente Mensaje del cliente Comentario del cliente El cliente Có…" at bounding box center [525, 312] width 192 height 25
click at [454, 321] on div at bounding box center [443, 318] width 22 height 10
click at [520, 352] on div "Agregar siguiente condición" at bounding box center [522, 352] width 235 height 11
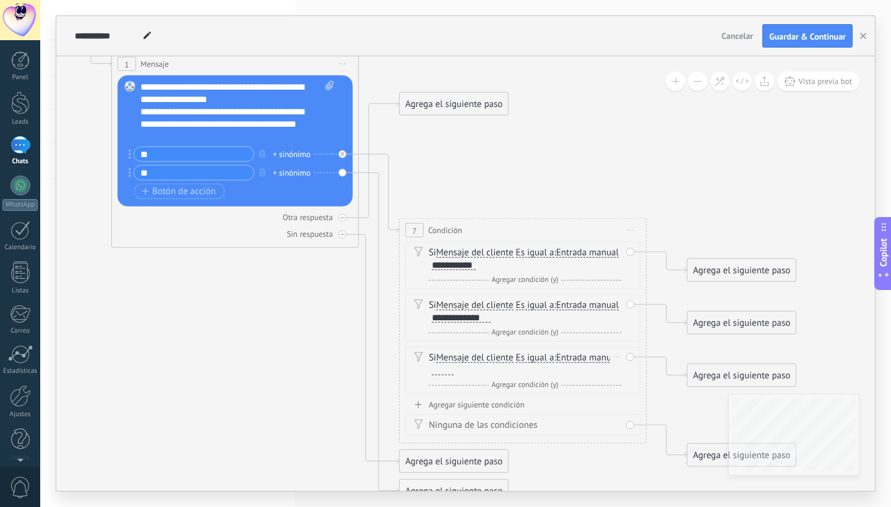
click at [454, 376] on div at bounding box center [441, 371] width 25 height 11
click at [454, 373] on div at bounding box center [443, 371] width 22 height 10
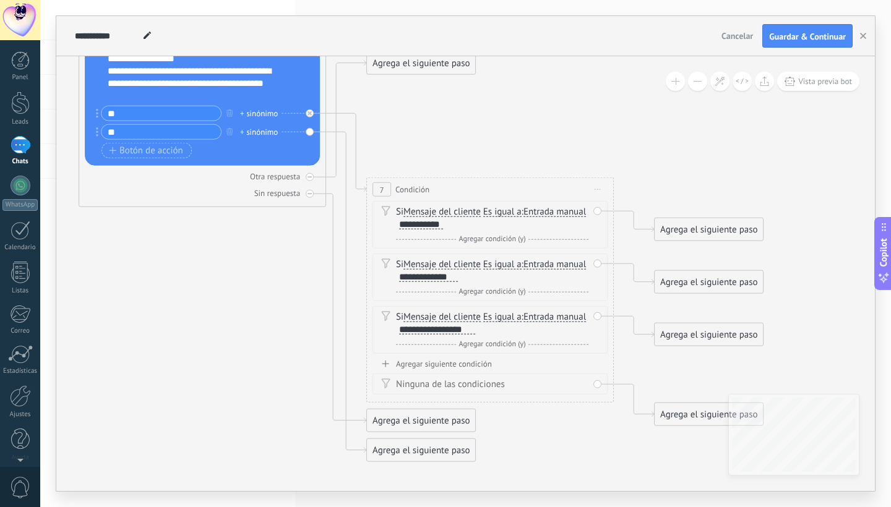
click at [679, 226] on div "Agrega el siguiente paso" at bounding box center [709, 230] width 108 height 20
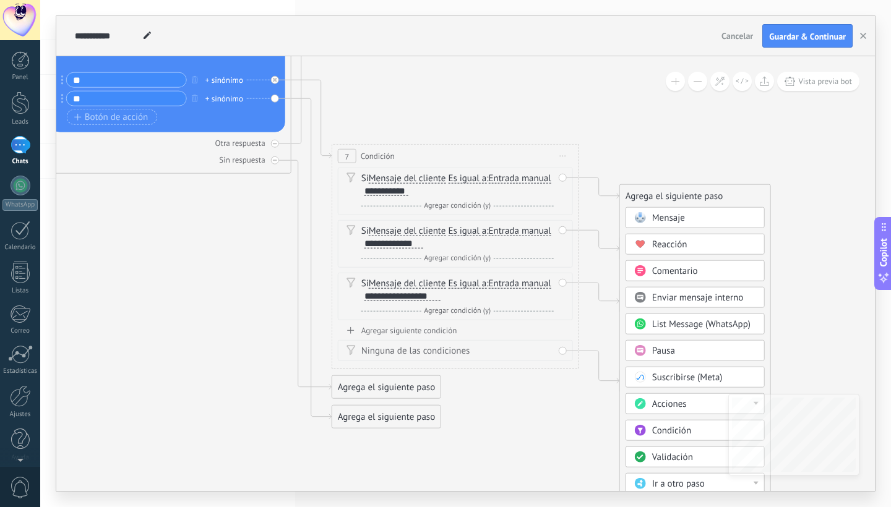
click at [675, 220] on span "Mensaje" at bounding box center [668, 218] width 33 height 12
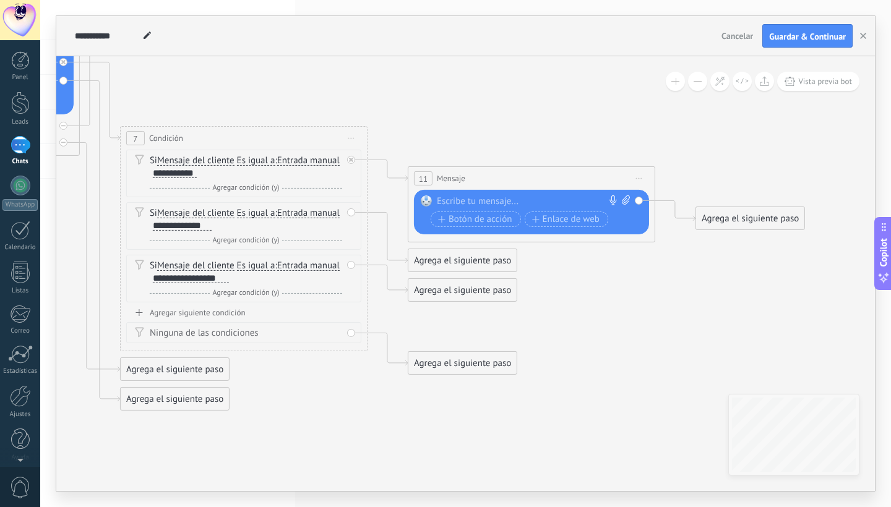
click at [509, 203] on div at bounding box center [529, 202] width 184 height 12
paste div
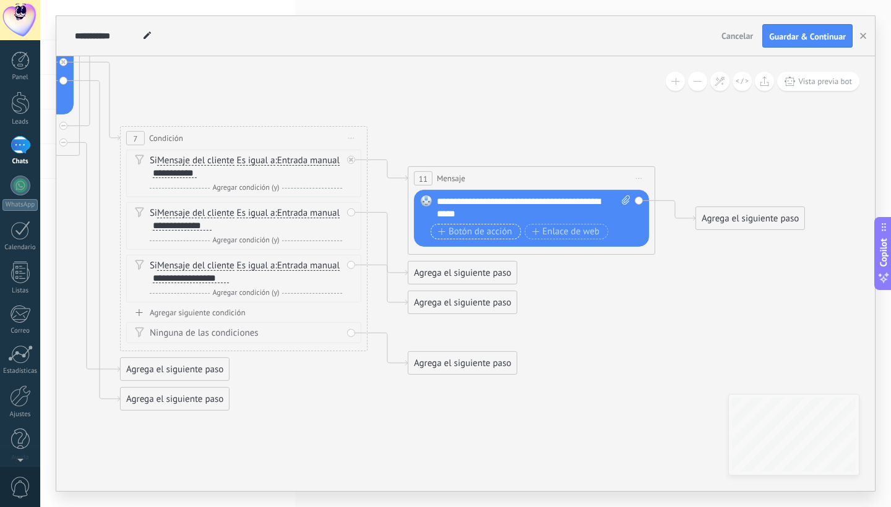
click at [483, 231] on span "Botón de acción" at bounding box center [475, 231] width 74 height 10
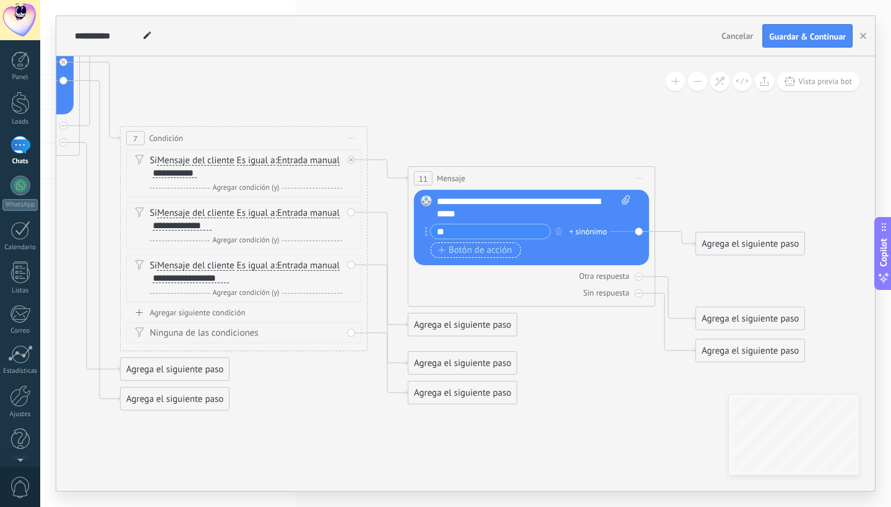
type input "**"
click at [478, 245] on span "Botón de acción" at bounding box center [475, 250] width 74 height 10
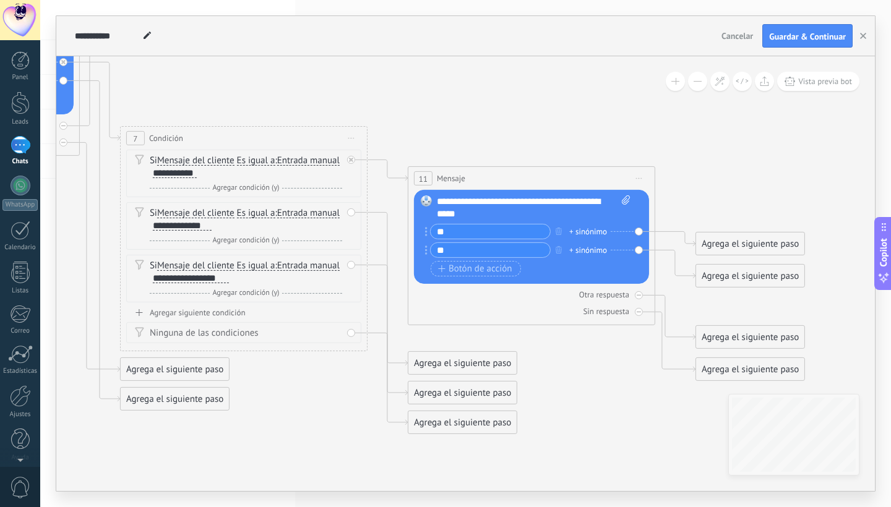
type input "**"
click at [550, 373] on icon at bounding box center [224, 177] width 1695 height 1134
click at [377, 212] on icon at bounding box center [388, 303] width 40 height 183
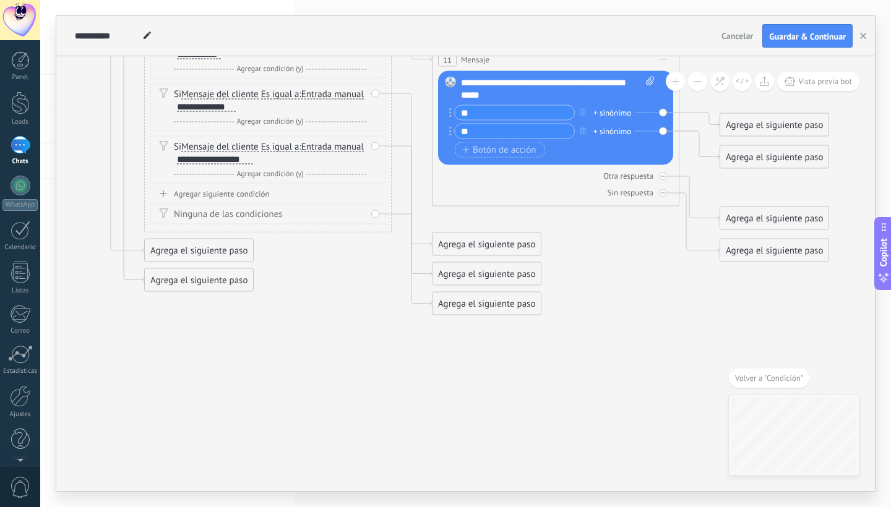
click at [491, 272] on div "Agrega el siguiente paso" at bounding box center [487, 274] width 108 height 20
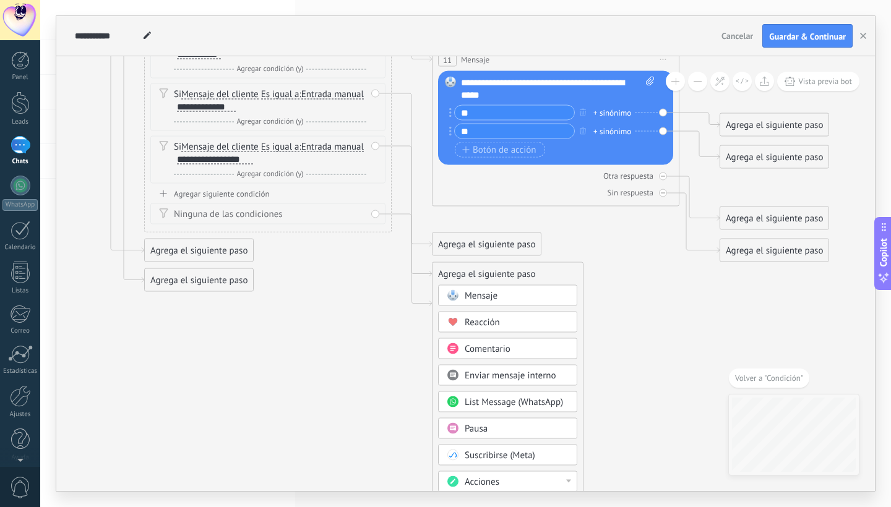
click at [540, 289] on div "Mensaje" at bounding box center [507, 295] width 139 height 21
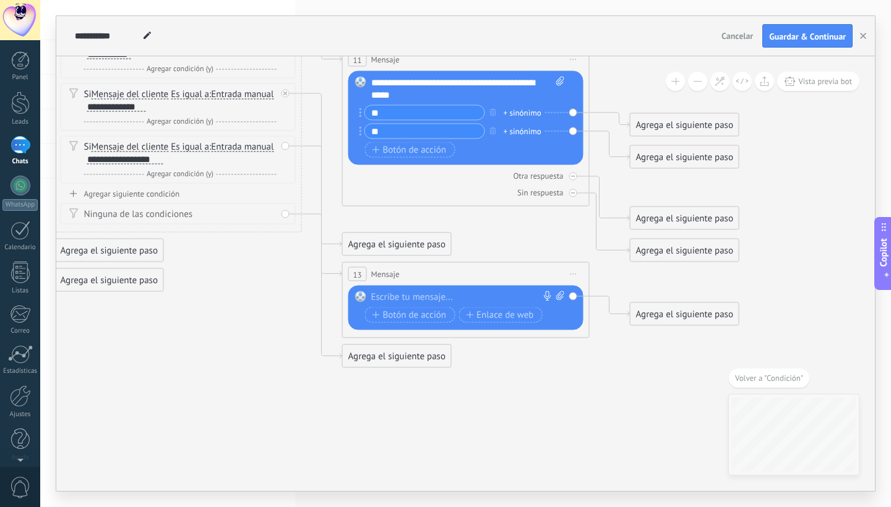
click at [473, 295] on div at bounding box center [463, 297] width 184 height 12
paste div
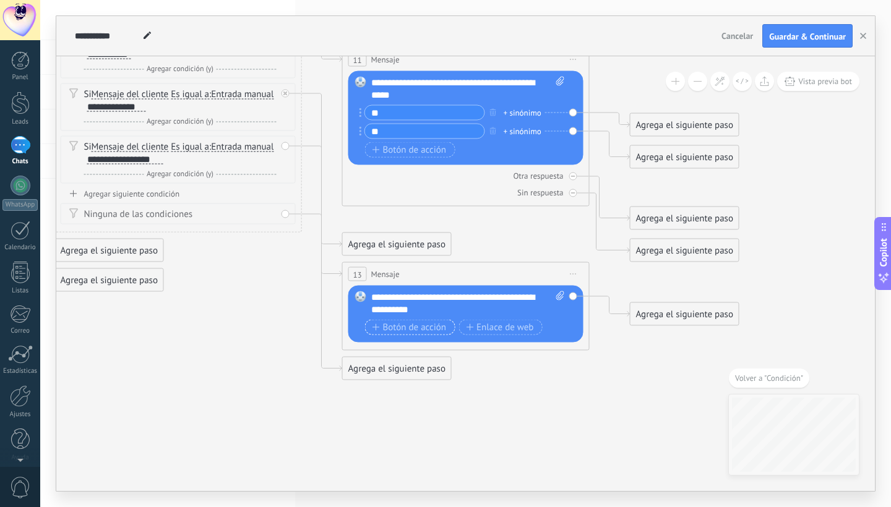
click at [431, 328] on span "Botón de acción" at bounding box center [410, 327] width 74 height 10
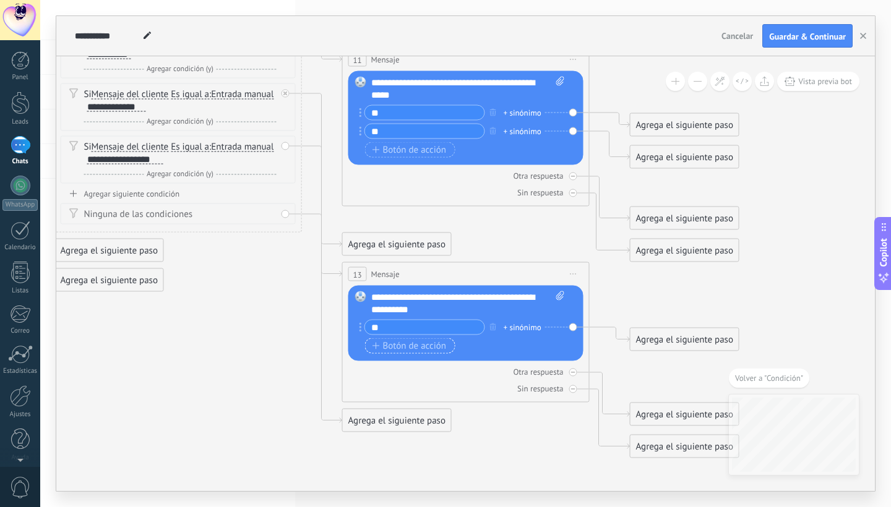
type input "**"
click at [409, 344] on span "Botón de acción" at bounding box center [410, 346] width 74 height 10
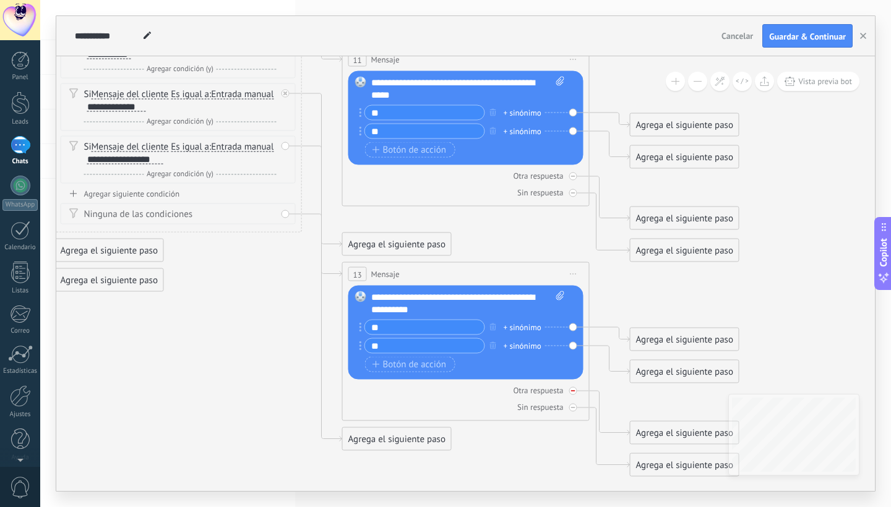
type input "**"
click at [449, 391] on div "Otra respuesta" at bounding box center [465, 391] width 235 height 12
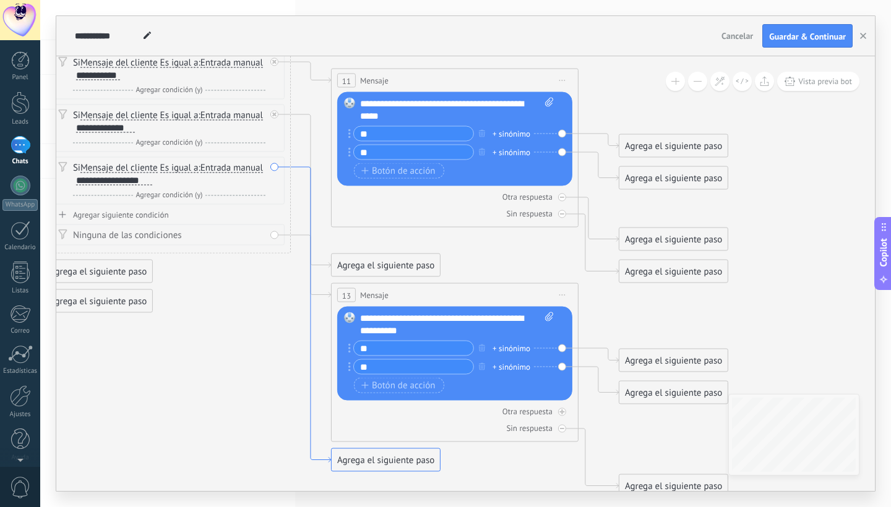
click at [311, 356] on icon at bounding box center [311, 315] width 40 height 296
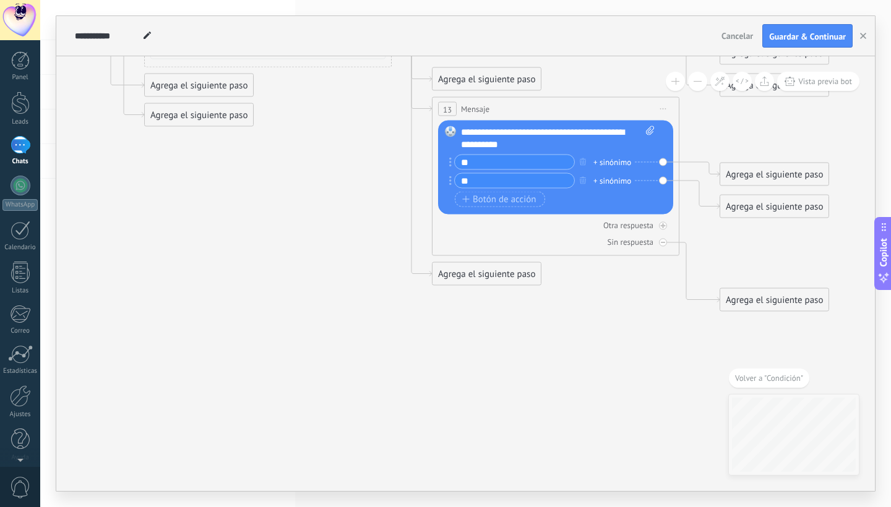
click at [482, 274] on div "Agrega el siguiente paso" at bounding box center [487, 274] width 108 height 20
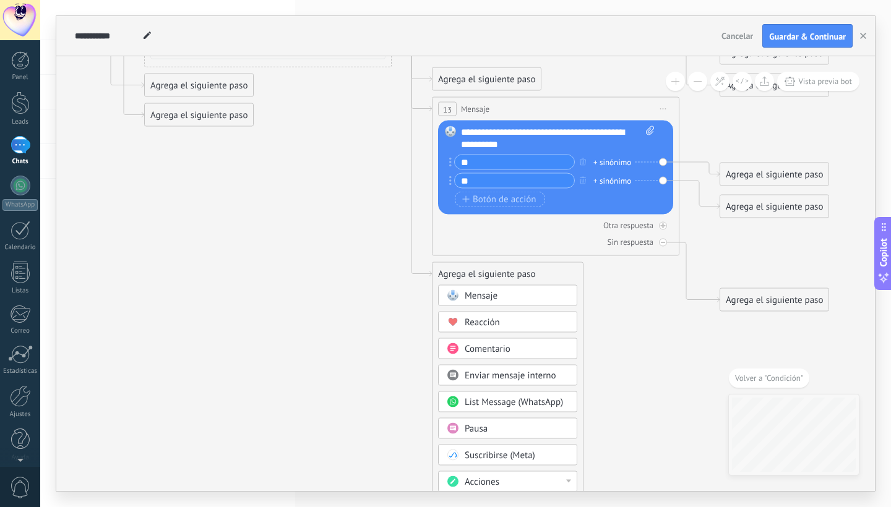
click at [492, 301] on span "Mensaje" at bounding box center [481, 296] width 33 height 12
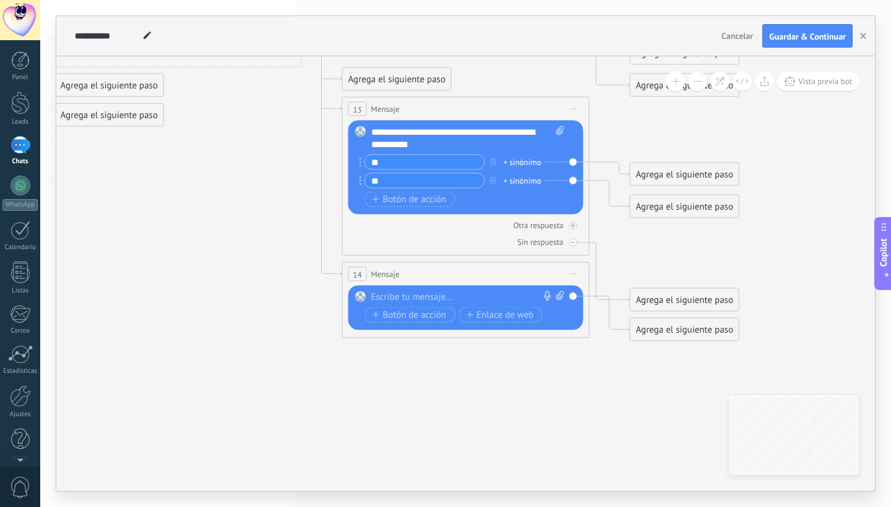
click at [483, 293] on div at bounding box center [463, 297] width 184 height 12
paste div
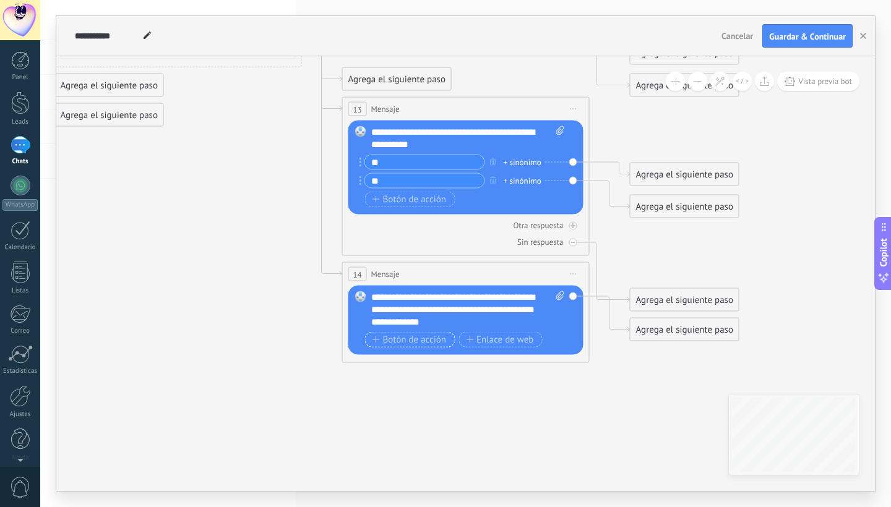
click at [426, 340] on span "Botón de acción" at bounding box center [410, 340] width 74 height 10
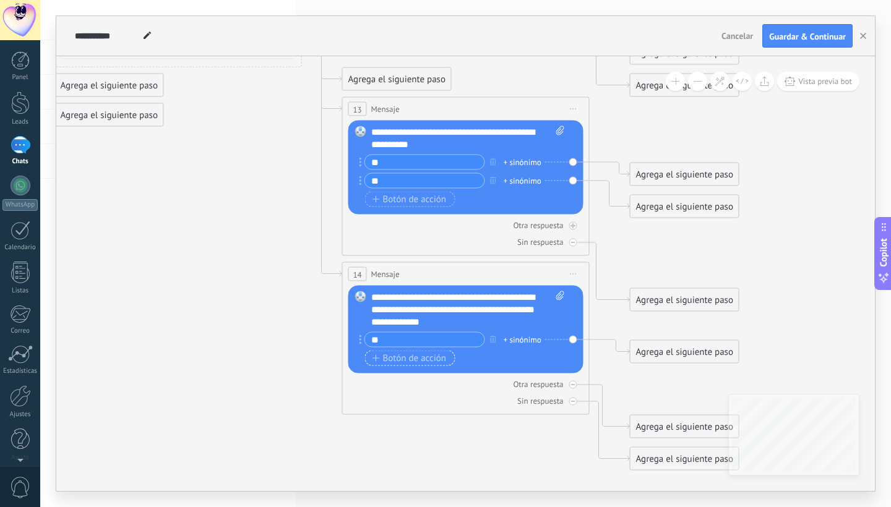
type input "**"
click at [415, 358] on span "Botón de acción" at bounding box center [410, 358] width 74 height 10
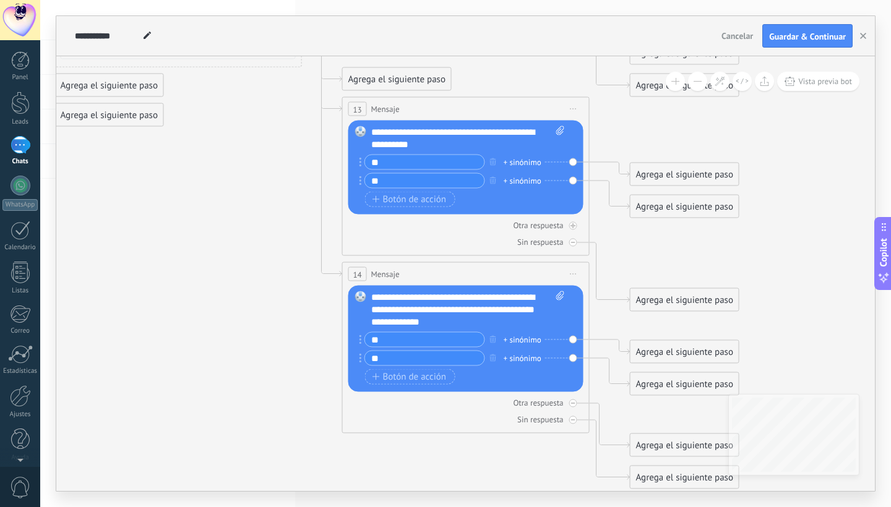
type input "**"
click at [252, 382] on icon at bounding box center [159, 62] width 1695 height 1473
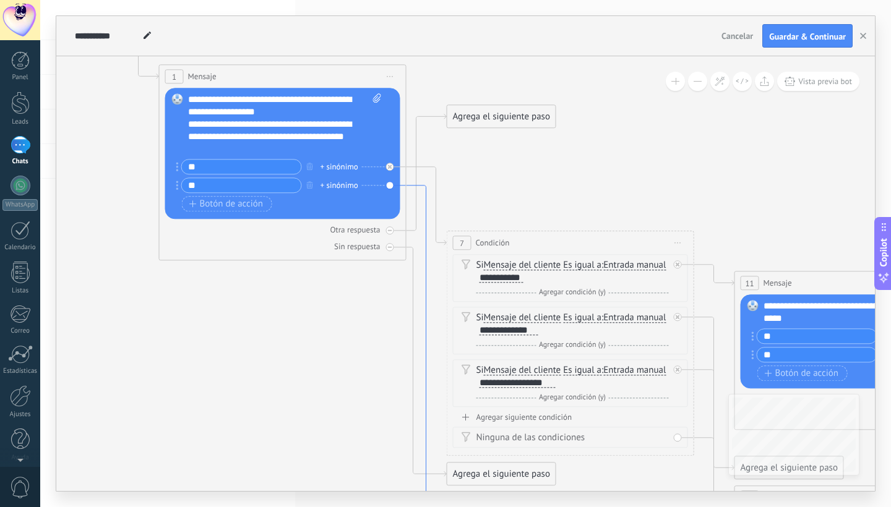
click at [425, 199] on icon at bounding box center [427, 346] width 40 height 321
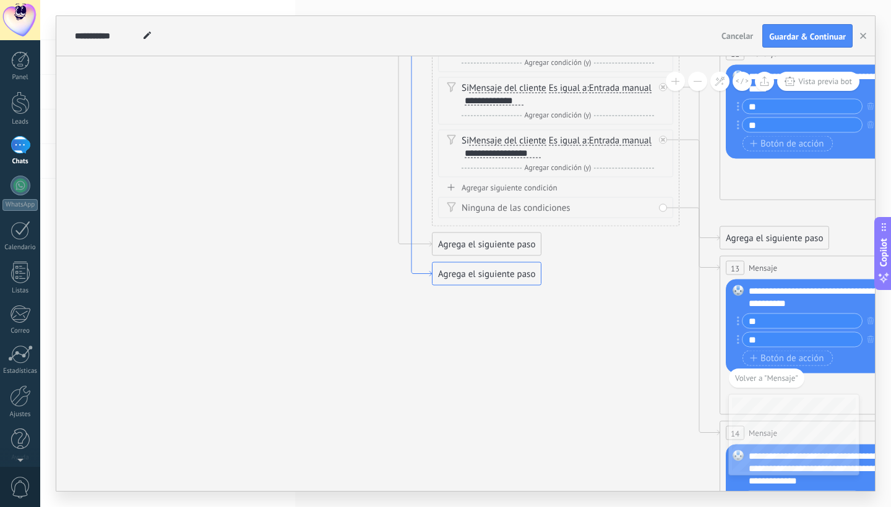
click at [415, 273] on icon at bounding box center [412, 115] width 40 height 321
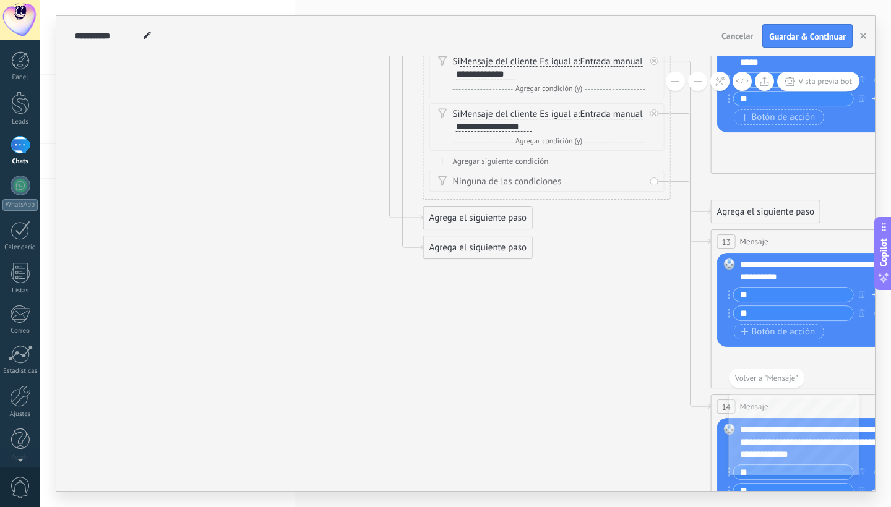
click at [476, 247] on div "Agrega el siguiente paso" at bounding box center [478, 248] width 108 height 20
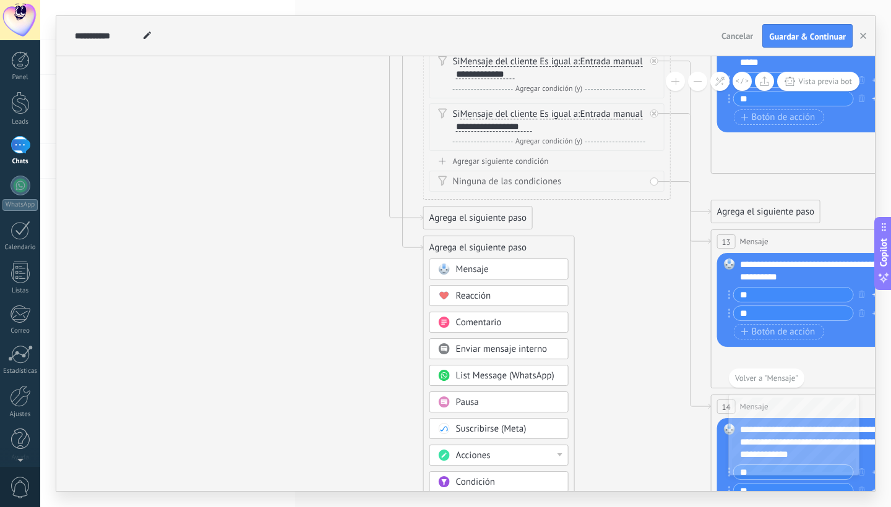
click at [494, 271] on div "Mensaje" at bounding box center [508, 270] width 104 height 12
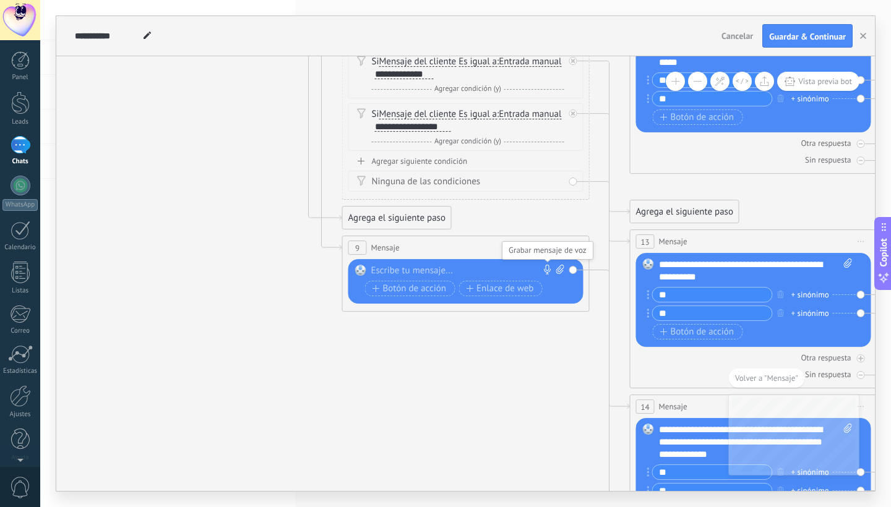
click at [546, 269] on use at bounding box center [547, 270] width 7 height 10
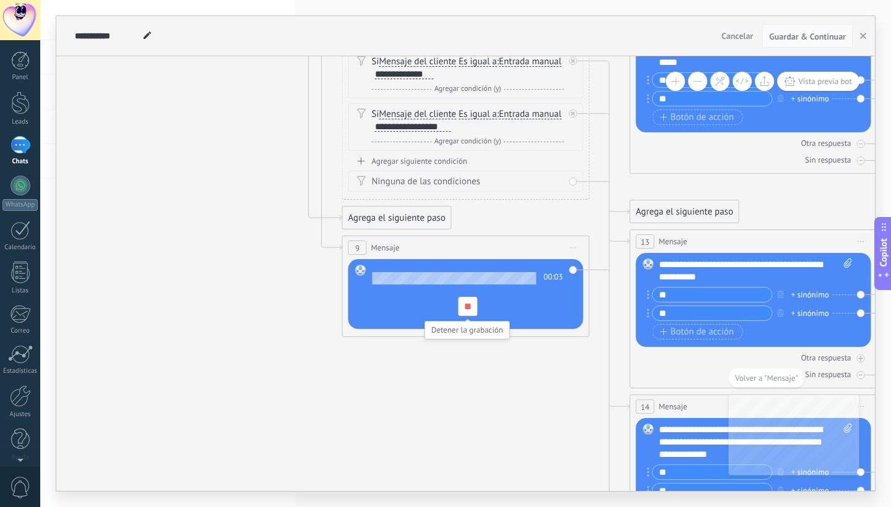
click at [469, 304] on div at bounding box center [467, 306] width 19 height 19
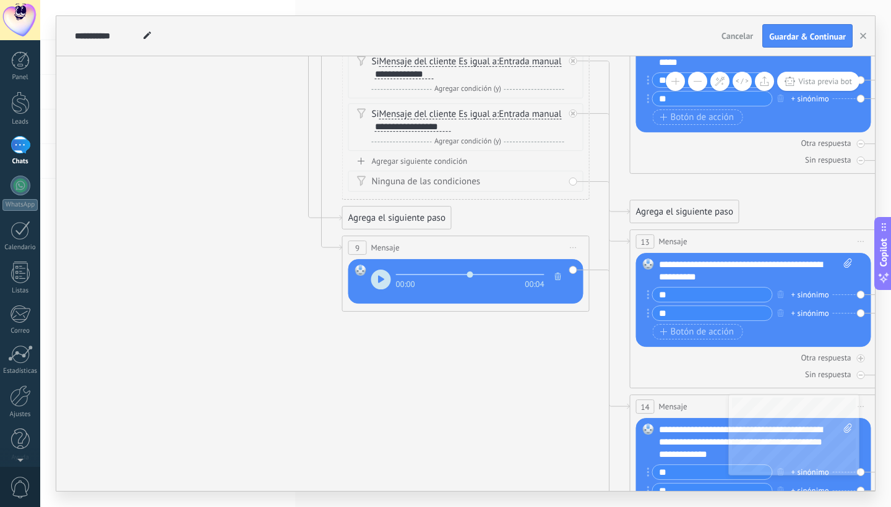
click at [556, 276] on icon "button" at bounding box center [558, 276] width 6 height 7
click at [551, 272] on icon at bounding box center [548, 270] width 10 height 10
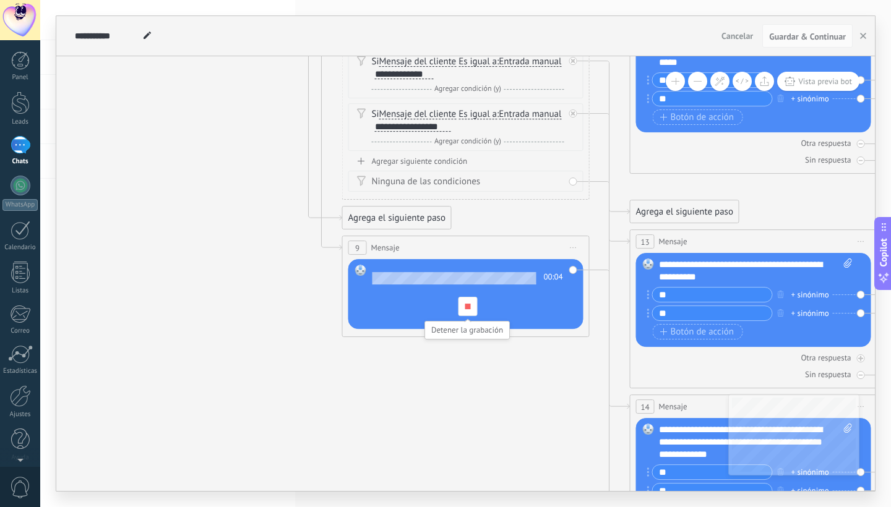
click at [467, 300] on div at bounding box center [467, 306] width 19 height 19
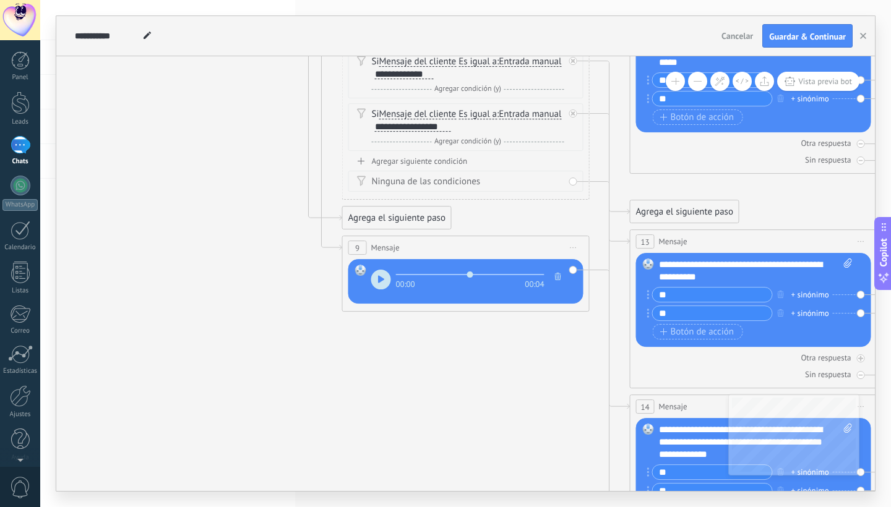
click at [447, 351] on icon at bounding box center [447, 195] width 1695 height 1473
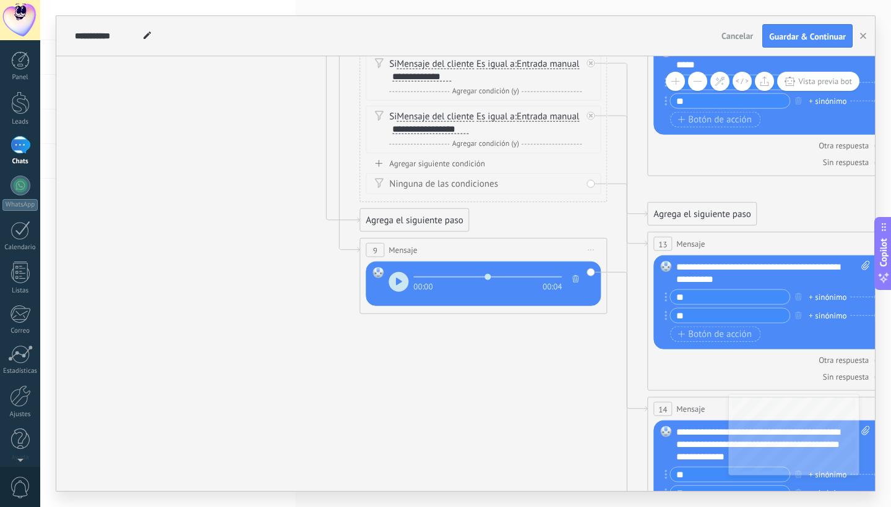
click at [397, 281] on use "button" at bounding box center [398, 281] width 6 height 7
type input "****"
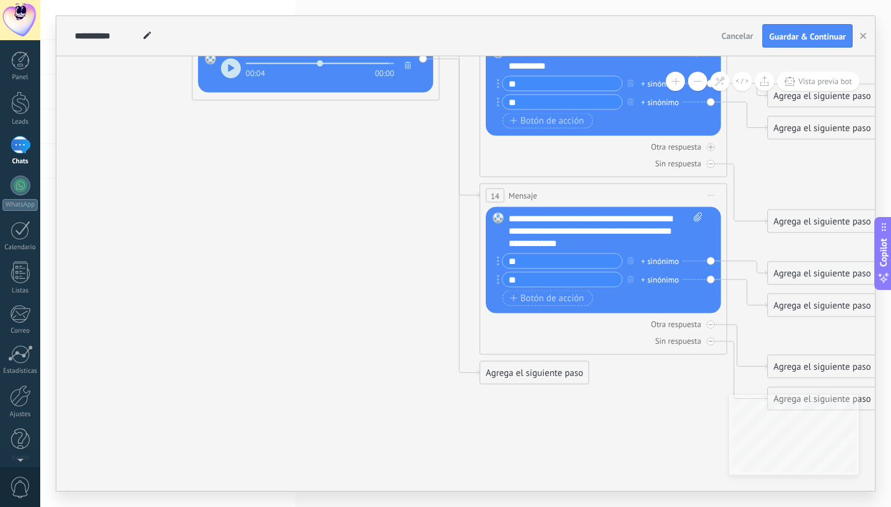
click at [515, 380] on div "Agrega el siguiente paso" at bounding box center [534, 373] width 108 height 20
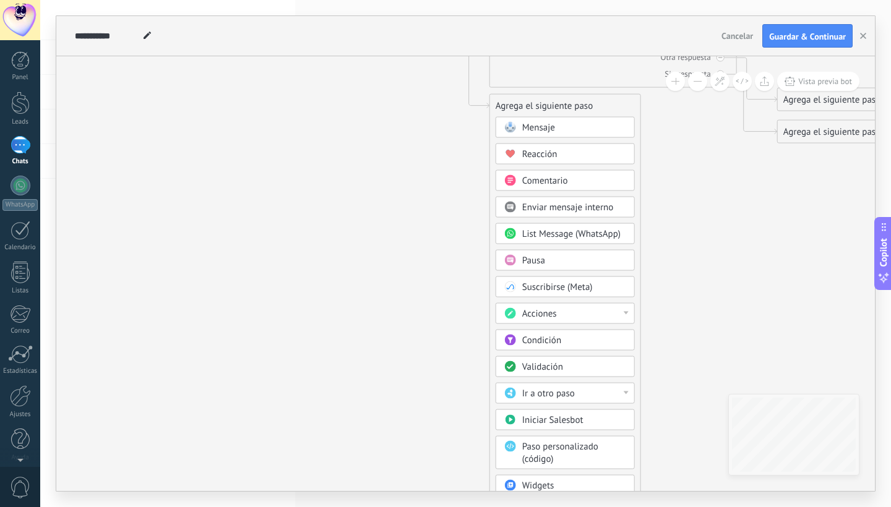
click at [580, 398] on div "Ir a otro paso" at bounding box center [574, 394] width 104 height 12
click at [562, 394] on div "1: Mensaje" at bounding box center [565, 394] width 138 height 21
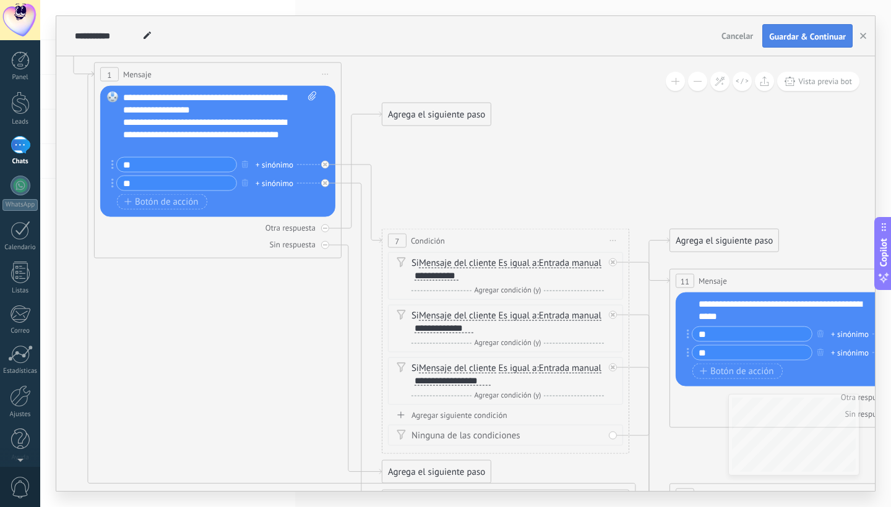
click at [793, 38] on span "Guardar & Continuar" at bounding box center [807, 36] width 77 height 9
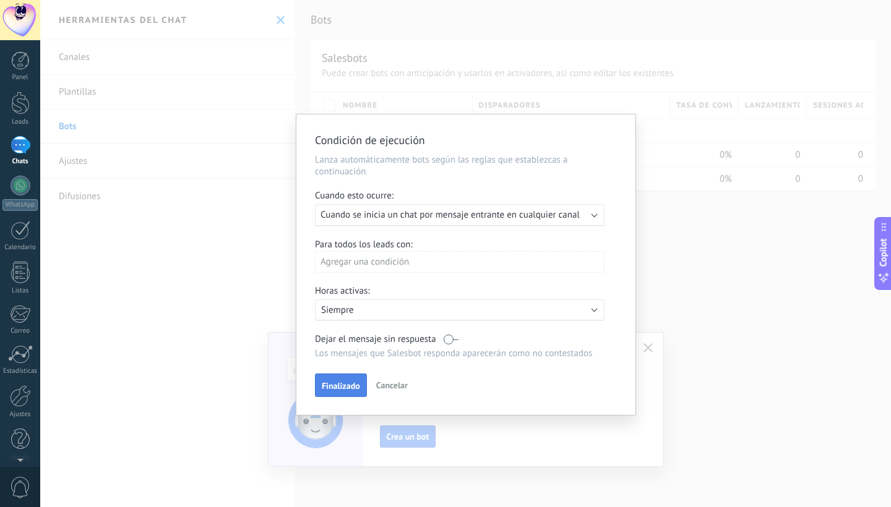
click at [349, 378] on button "Finalizado" at bounding box center [341, 386] width 52 height 24
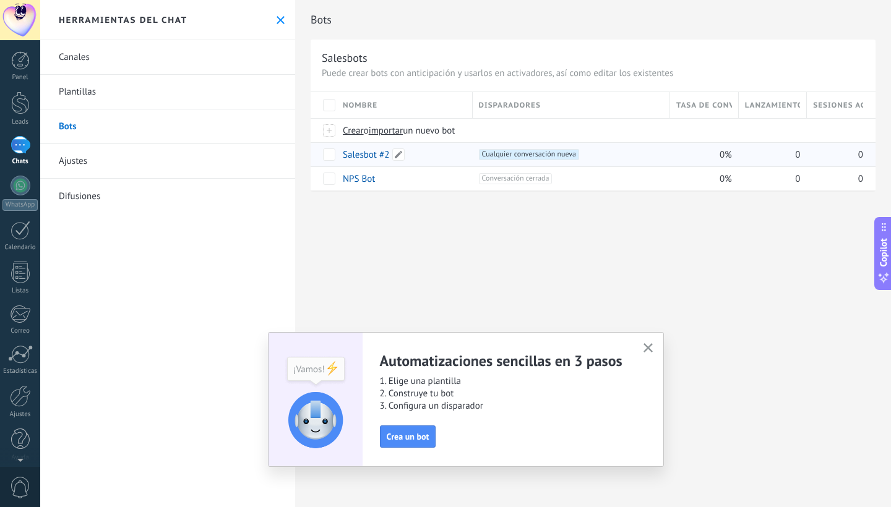
scroll to position [0, 0]
click at [366, 157] on link "Salesbot #2" at bounding box center [366, 155] width 46 height 12
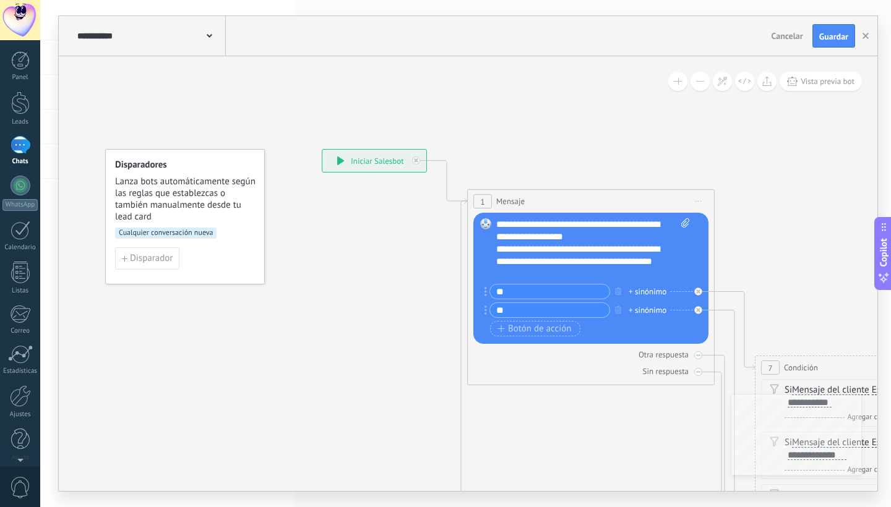
click at [210, 25] on div "**********" at bounding box center [150, 36] width 152 height 40
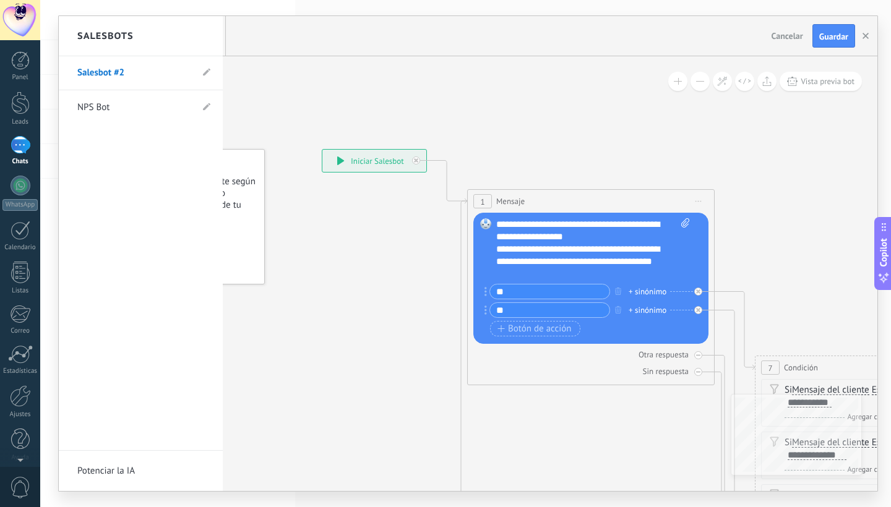
click at [210, 25] on div "Salesbots" at bounding box center [141, 36] width 164 height 40
click at [212, 38] on div "Salesbots" at bounding box center [141, 36] width 164 height 40
click at [255, 41] on div at bounding box center [468, 253] width 819 height 475
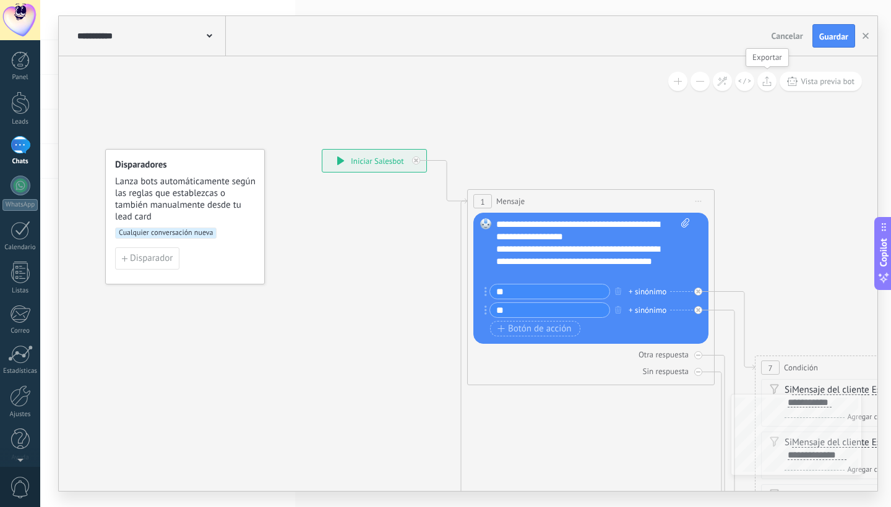
click at [774, 82] on button at bounding box center [766, 81] width 19 height 19
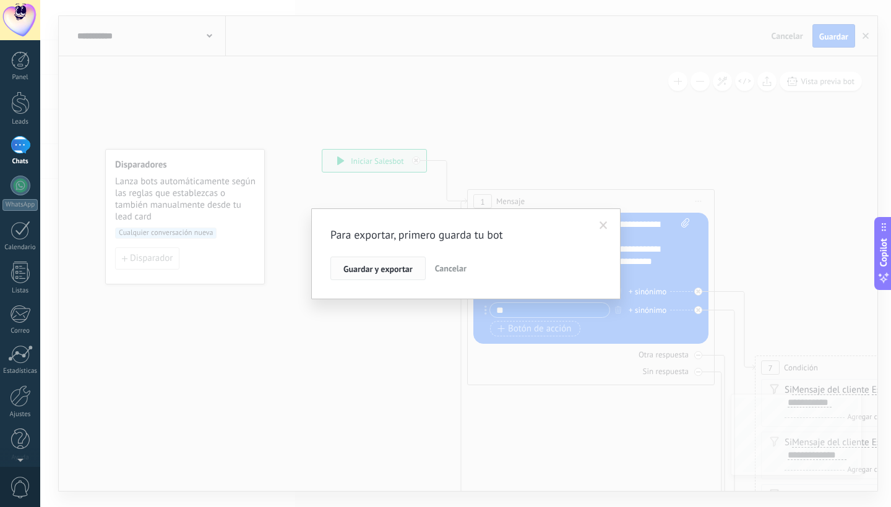
click at [385, 269] on span "Guardar y exportar" at bounding box center [377, 269] width 69 height 9
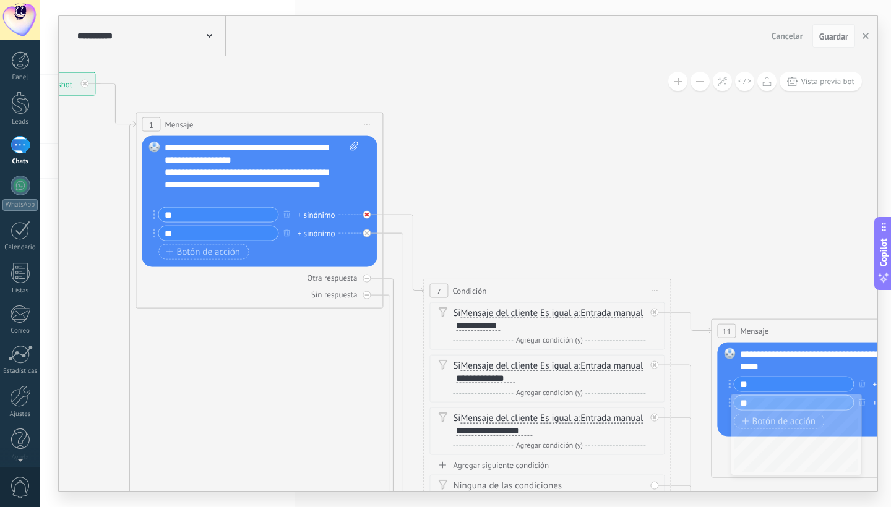
click at [367, 213] on icon at bounding box center [366, 215] width 4 height 4
click at [482, 230] on div "Agrega el siguiente paso" at bounding box center [478, 227] width 108 height 20
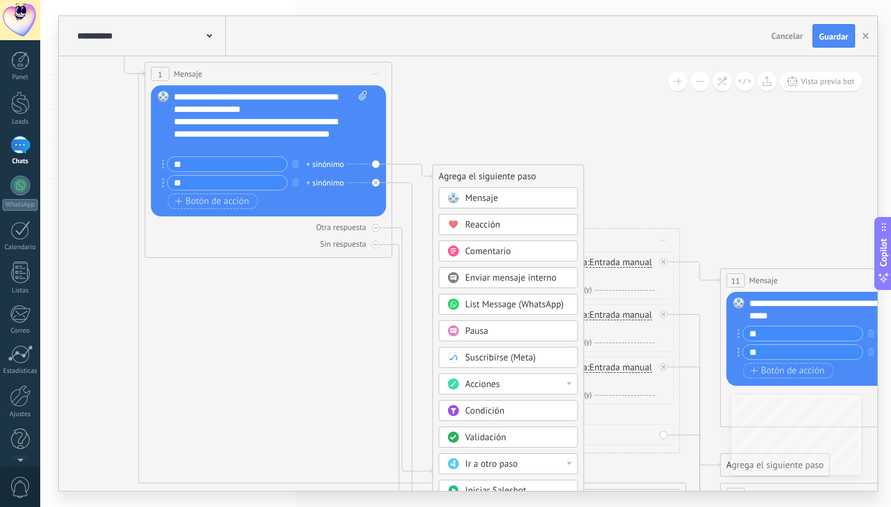
click at [541, 199] on div "Mensaje" at bounding box center [517, 198] width 104 height 12
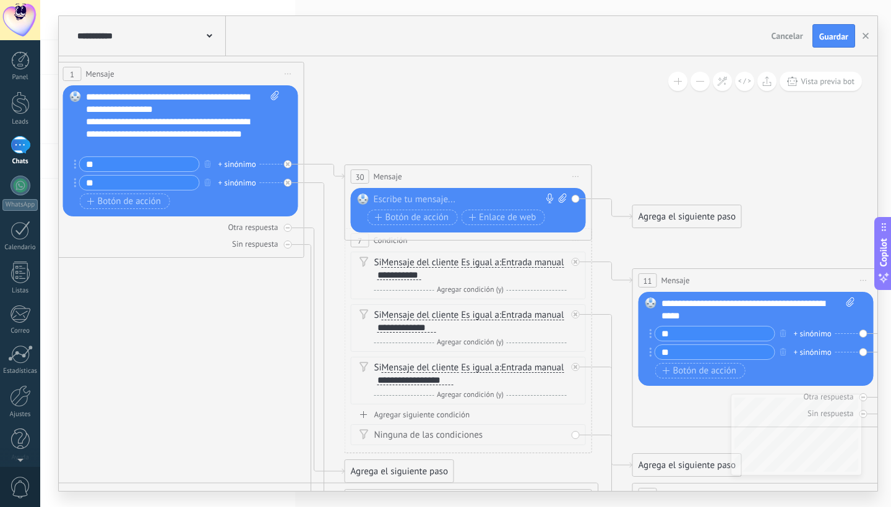
click at [478, 171] on div "30 Mensaje ******* (a): Todos los contactos - canales seleccionados Todos los c…" at bounding box center [468, 176] width 246 height 23
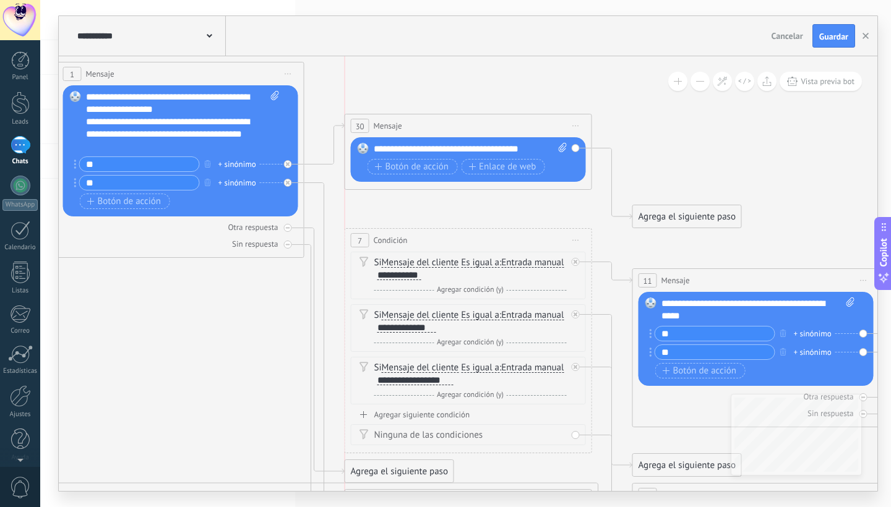
drag, startPoint x: 450, startPoint y: 176, endPoint x: 450, endPoint y: 125, distance: 50.7
click at [450, 125] on div "30 Mensaje ******* (a): Todos los contactos - canales seleccionados Todos los c…" at bounding box center [468, 125] width 246 height 23
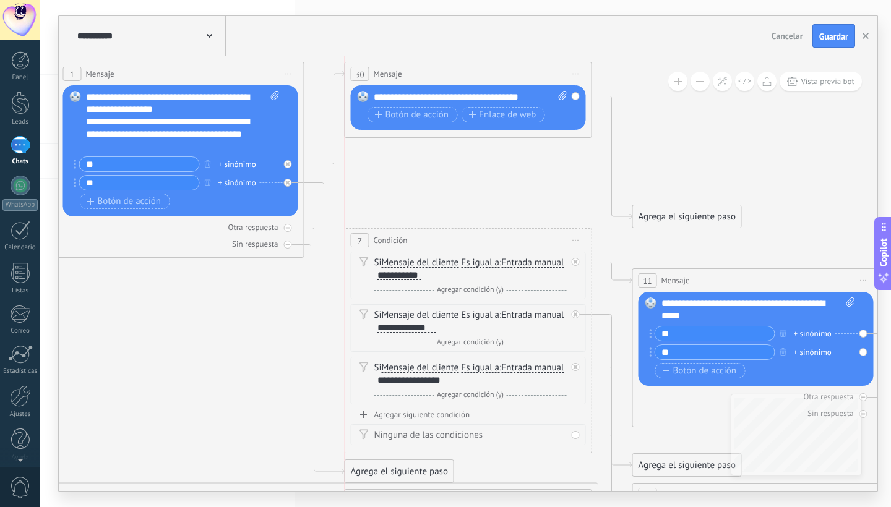
drag, startPoint x: 450, startPoint y: 125, endPoint x: 450, endPoint y: 75, distance: 49.5
click at [450, 75] on div "30 Mensaje ******* (a): Todos los contactos - canales seleccionados Todos los c…" at bounding box center [468, 74] width 246 height 23
click at [428, 110] on span "Botón de acción" at bounding box center [412, 115] width 74 height 10
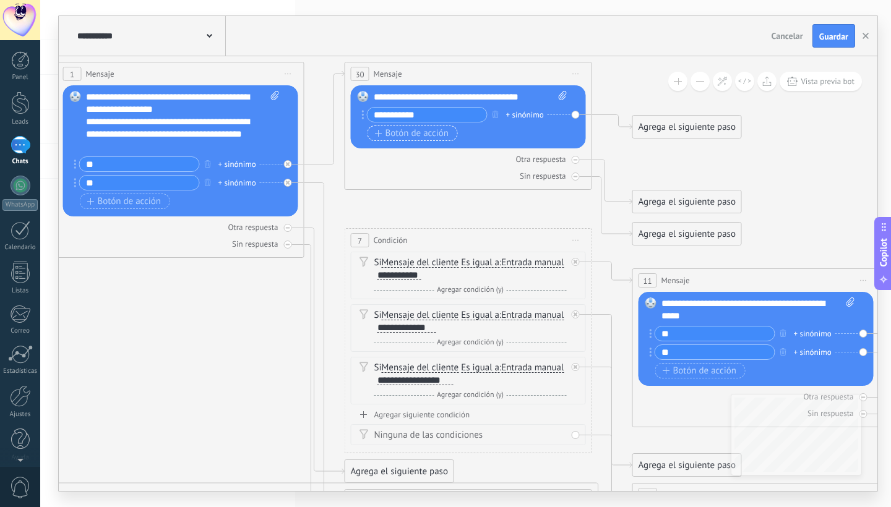
type input "**********"
click at [428, 131] on span "Botón de acción" at bounding box center [412, 134] width 74 height 10
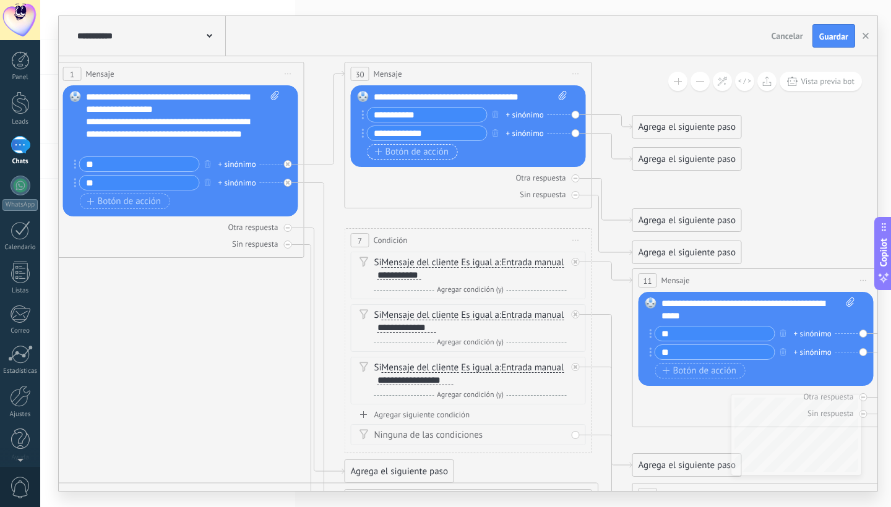
type input "**********"
click at [418, 149] on span "Botón de acción" at bounding box center [412, 152] width 74 height 10
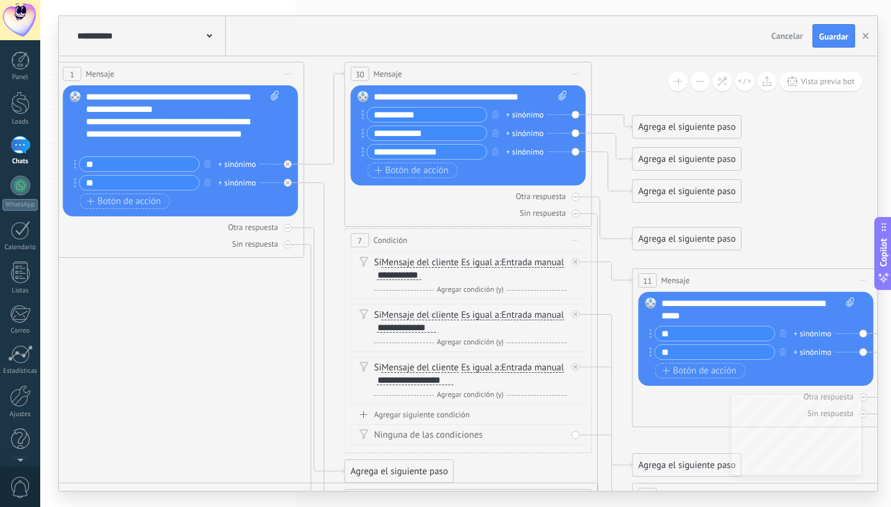
type input "**********"
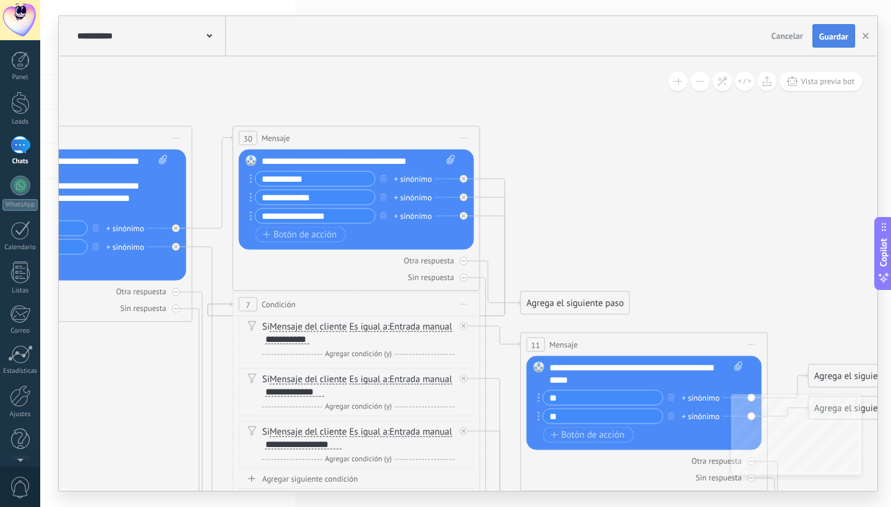
click at [839, 37] on span "Guardar" at bounding box center [833, 36] width 29 height 9
click at [764, 85] on icon at bounding box center [766, 81] width 9 height 10
